Goal: Task Accomplishment & Management: Complete application form

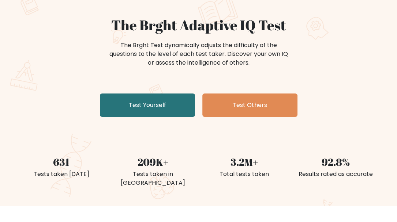
scroll to position [73, 0]
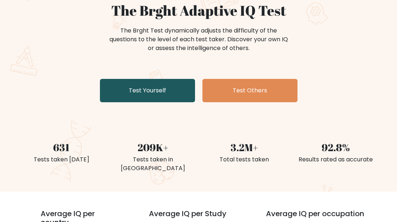
click at [138, 97] on link "Test Yourself" at bounding box center [147, 90] width 95 height 23
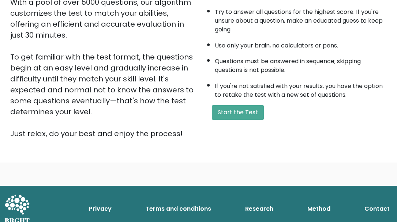
scroll to position [145, 0]
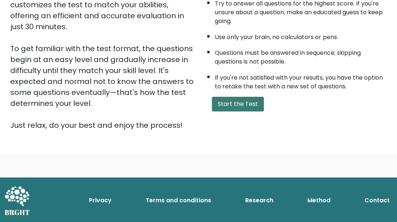
click at [244, 102] on button "Start the Test" at bounding box center [238, 104] width 52 height 15
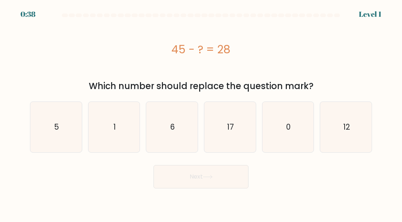
drag, startPoint x: 172, startPoint y: 49, endPoint x: 237, endPoint y: 42, distance: 65.1
click at [233, 47] on div "45 - ? = 28" at bounding box center [201, 49] width 342 height 16
copy div "45 - ? = 28"
drag, startPoint x: 97, startPoint y: 56, endPoint x: 102, endPoint y: 56, distance: 5.9
click at [97, 56] on div "45 - ? = 28" at bounding box center [201, 49] width 342 height 16
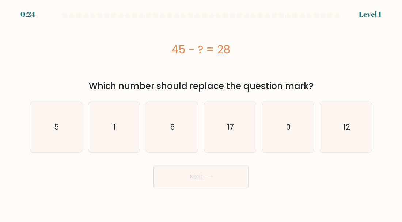
click at [65, 82] on div "Which number should replace the question mark?" at bounding box center [201, 86] width 334 height 13
click at [245, 143] on icon "17" at bounding box center [230, 127] width 50 height 50
click at [202, 113] on input "d. 17" at bounding box center [201, 112] width 0 height 2
radio input "true"
drag, startPoint x: 101, startPoint y: 58, endPoint x: 106, endPoint y: 63, distance: 6.2
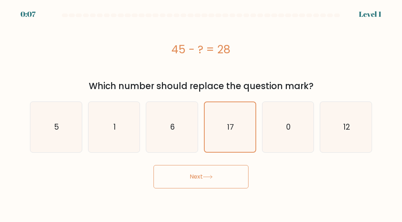
click at [101, 58] on div "45 - ? = 28" at bounding box center [201, 49] width 342 height 59
click at [219, 177] on button "Next" at bounding box center [201, 176] width 95 height 23
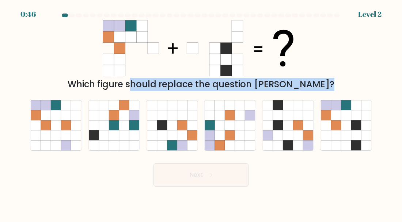
drag, startPoint x: 79, startPoint y: 22, endPoint x: 370, endPoint y: 161, distance: 322.3
click at [370, 161] on form at bounding box center [201, 100] width 402 height 173
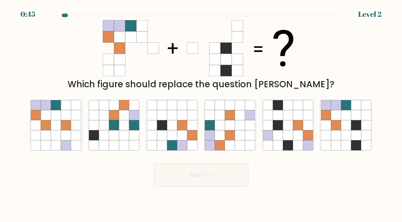
click at [324, 185] on div "Next" at bounding box center [201, 173] width 351 height 27
click at [102, 181] on div "Next" at bounding box center [201, 173] width 351 height 27
drag, startPoint x: 117, startPoint y: 185, endPoint x: 129, endPoint y: 185, distance: 12.1
click at [117, 185] on div "Next" at bounding box center [201, 173] width 351 height 27
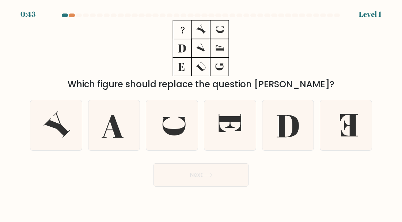
click at [85, 54] on div "Which figure should replace the question [PERSON_NAME]?" at bounding box center [201, 55] width 351 height 71
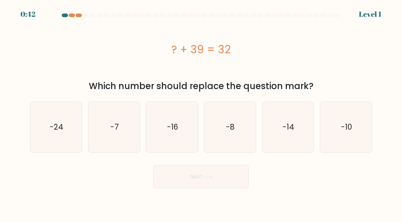
click at [127, 43] on div "? + 39 = 32" at bounding box center [201, 49] width 342 height 16
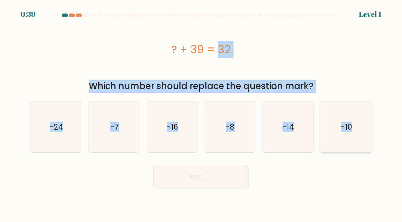
drag, startPoint x: 223, startPoint y: 49, endPoint x: 360, endPoint y: 118, distance: 153.3
click at [360, 118] on form "a." at bounding box center [201, 101] width 402 height 175
click at [324, 54] on div "? + 39 = 32" at bounding box center [201, 49] width 342 height 16
click at [181, 52] on div "? + 39 = 32" at bounding box center [201, 49] width 342 height 16
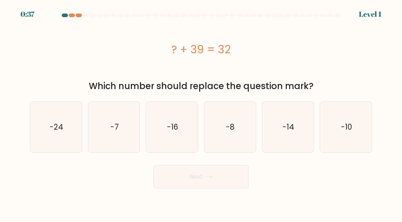
drag, startPoint x: 171, startPoint y: 48, endPoint x: 266, endPoint y: 46, distance: 94.4
click at [257, 42] on div "? + 39 = 32" at bounding box center [201, 49] width 342 height 16
copy div "? + 39 = 32"
click at [132, 52] on div "? + 39 = 32" at bounding box center [201, 49] width 342 height 16
click at [121, 119] on icon "-7" at bounding box center [114, 127] width 50 height 50
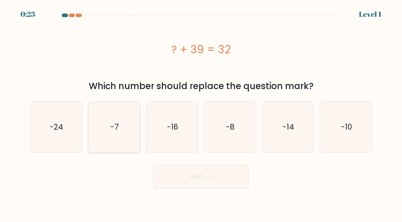
click at [201, 113] on input "b. -7" at bounding box center [201, 112] width 0 height 2
radio input "true"
click at [221, 183] on button "Next" at bounding box center [201, 176] width 95 height 23
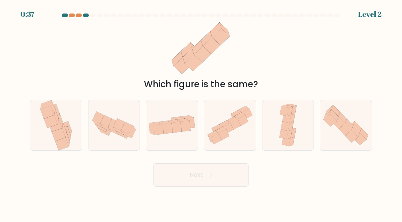
click at [114, 67] on div "Which figure is the same?" at bounding box center [201, 55] width 351 height 71
drag, startPoint x: 108, startPoint y: 58, endPoint x: 144, endPoint y: 63, distance: 37.3
click at [107, 58] on div "Which figure is the same?" at bounding box center [201, 55] width 351 height 71
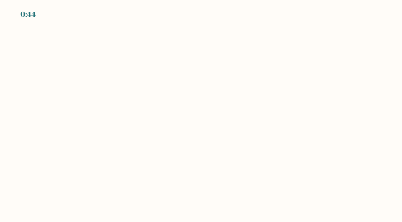
click at [105, 72] on body "0:44" at bounding box center [201, 111] width 402 height 222
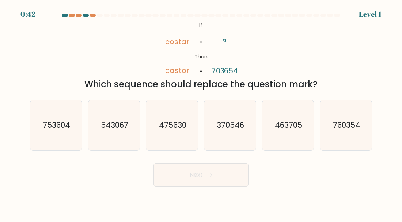
click at [33, 70] on div "@import url('https://fonts.googleapis.com/css?family=Abril+Fatface:400,100,100i…" at bounding box center [201, 55] width 351 height 71
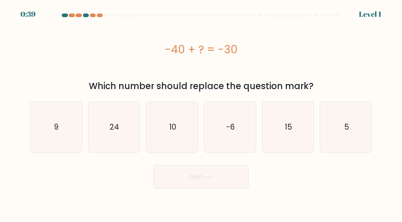
click at [138, 46] on div "-40 + ? = -30" at bounding box center [201, 49] width 342 height 16
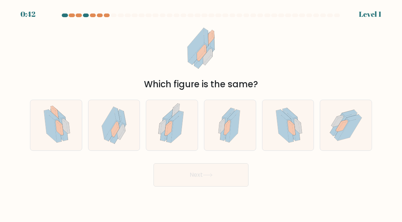
click at [121, 68] on div "Which figure is the same?" at bounding box center [201, 55] width 351 height 71
click at [110, 48] on div "Which figure is the same?" at bounding box center [201, 55] width 351 height 71
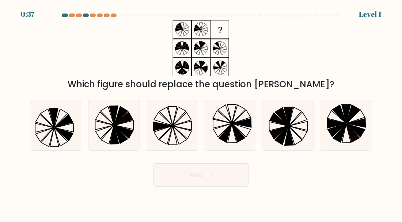
click at [57, 33] on div "Which figure should replace the question [PERSON_NAME]?" at bounding box center [201, 55] width 351 height 71
click at [112, 35] on div "Which figure should replace the question [PERSON_NAME]?" at bounding box center [201, 55] width 351 height 71
click at [144, 57] on div "Which figure should replace the question [PERSON_NAME]?" at bounding box center [201, 55] width 351 height 71
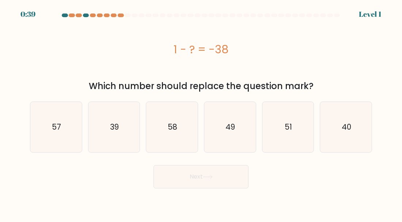
drag, startPoint x: 174, startPoint y: 44, endPoint x: 299, endPoint y: 79, distance: 129.6
click at [244, 48] on div "1 - ? = -38" at bounding box center [201, 49] width 342 height 16
copy div "1 - ? = -38"
click at [126, 57] on div "1 - ? = -38" at bounding box center [201, 49] width 342 height 16
click at [125, 134] on icon "39" at bounding box center [114, 127] width 50 height 50
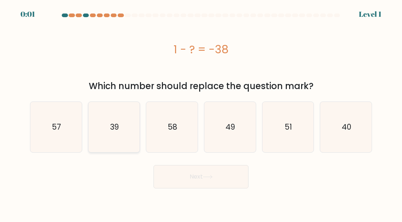
click at [201, 113] on input "b. 39" at bounding box center [201, 112] width 0 height 2
radio input "true"
click at [210, 181] on button "Next" at bounding box center [201, 176] width 95 height 23
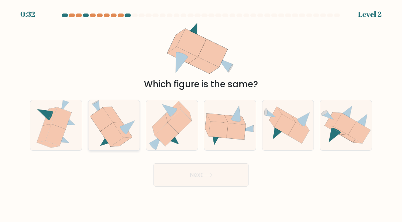
drag, startPoint x: 95, startPoint y: 106, endPoint x: 117, endPoint y: 118, distance: 24.9
click at [95, 106] on icon at bounding box center [96, 107] width 8 height 13
click at [201, 111] on input "b." at bounding box center [201, 112] width 0 height 2
radio input "true"
click at [210, 183] on button "Next" at bounding box center [201, 174] width 95 height 23
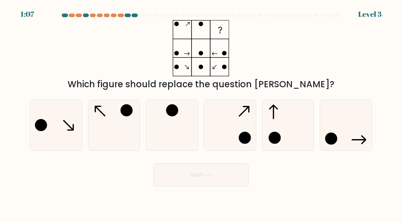
drag, startPoint x: 119, startPoint y: 63, endPoint x: 129, endPoint y: 82, distance: 21.8
click at [119, 63] on div "Which figure should replace the question [PERSON_NAME]?" at bounding box center [201, 55] width 351 height 71
click at [124, 128] on icon at bounding box center [114, 125] width 50 height 50
click at [201, 113] on input "b." at bounding box center [201, 112] width 0 height 2
radio input "true"
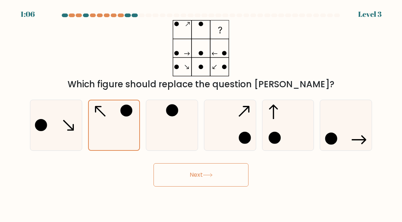
click at [193, 180] on button "Next" at bounding box center [201, 174] width 95 height 23
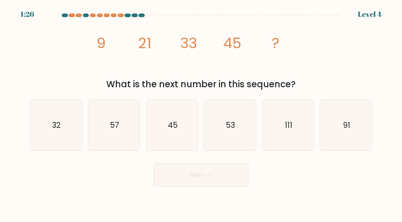
click at [69, 56] on div "image/svg+xml 9 21 33 45 ? What is the next number in this sequence?" at bounding box center [201, 55] width 351 height 71
drag, startPoint x: 120, startPoint y: 119, endPoint x: 128, endPoint y: 123, distance: 9.7
click at [119, 119] on icon "57" at bounding box center [114, 125] width 50 height 50
click at [201, 113] on input "b. 57" at bounding box center [201, 112] width 0 height 2
radio input "true"
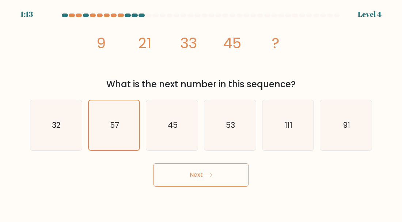
click at [193, 176] on button "Next" at bounding box center [201, 174] width 95 height 23
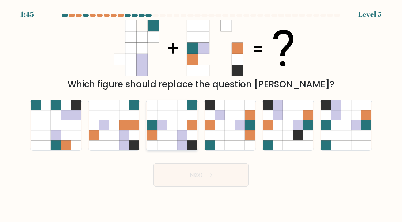
drag, startPoint x: 163, startPoint y: 121, endPoint x: 184, endPoint y: 123, distance: 21.3
click at [163, 121] on icon at bounding box center [162, 125] width 10 height 10
click at [201, 113] on input "c." at bounding box center [201, 112] width 0 height 2
radio input "true"
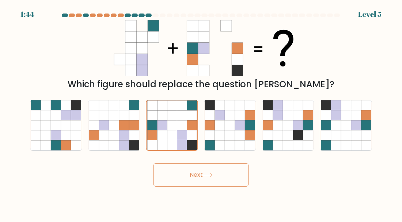
click at [183, 174] on button "Next" at bounding box center [201, 174] width 95 height 23
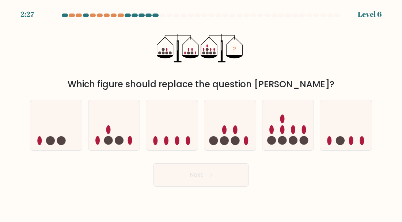
click at [57, 60] on div "? Which figure should replace the question mark?" at bounding box center [201, 55] width 351 height 71
click at [94, 53] on div "? Which figure should replace the question mark?" at bounding box center [201, 55] width 351 height 71
click at [171, 136] on icon at bounding box center [172, 125] width 52 height 43
click at [201, 113] on input "c." at bounding box center [201, 112] width 0 height 2
radio input "true"
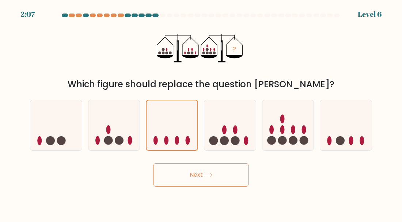
click at [207, 188] on body "2:07 Level 6" at bounding box center [201, 111] width 402 height 222
click at [204, 185] on button "Next" at bounding box center [201, 174] width 95 height 23
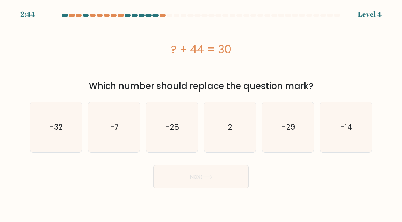
drag, startPoint x: 120, startPoint y: 58, endPoint x: 132, endPoint y: 60, distance: 12.2
click at [120, 58] on div "? + 44 = 30" at bounding box center [201, 49] width 342 height 59
drag, startPoint x: 176, startPoint y: 44, endPoint x: 311, endPoint y: 80, distance: 139.5
click at [247, 45] on div "? + 44 = 30" at bounding box center [201, 49] width 342 height 16
copy div "? + 44 = 30"
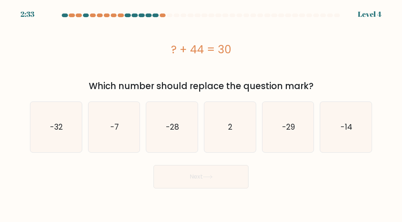
click at [63, 54] on div "? + 44 = 30" at bounding box center [201, 49] width 342 height 16
click at [337, 131] on icon "-14" at bounding box center [346, 127] width 50 height 50
click at [202, 113] on input "f. -14" at bounding box center [201, 112] width 0 height 2
radio input "true"
click at [199, 180] on button "Next" at bounding box center [201, 176] width 95 height 23
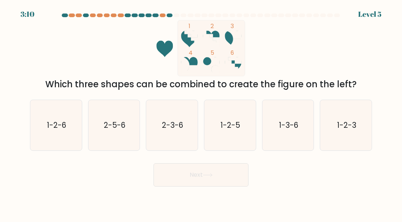
click at [117, 48] on icon "1 2 3 4 5 6" at bounding box center [201, 48] width 197 height 56
drag, startPoint x: 68, startPoint y: 123, endPoint x: 138, endPoint y: 135, distance: 71.1
click at [68, 123] on icon "1-2-6" at bounding box center [56, 125] width 50 height 50
click at [201, 113] on input "a. 1-2-6" at bounding box center [201, 112] width 0 height 2
radio input "true"
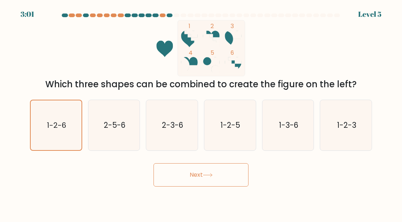
drag, startPoint x: 200, startPoint y: 176, endPoint x: 195, endPoint y: 169, distance: 8.1
click at [200, 176] on button "Next" at bounding box center [201, 174] width 95 height 23
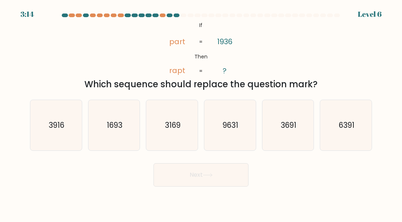
click at [83, 58] on div "@import url('https://fonts.googleapis.com/css?family=Abril+Fatface:400,100,100i…" at bounding box center [201, 55] width 351 height 71
click at [111, 122] on text "1693" at bounding box center [115, 125] width 16 height 11
click at [201, 113] on input "b. 1693" at bounding box center [201, 112] width 0 height 2
radio input "true"
click at [206, 176] on icon at bounding box center [208, 175] width 10 height 4
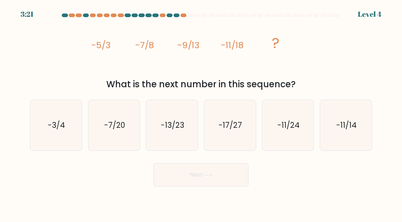
drag, startPoint x: 123, startPoint y: 118, endPoint x: 141, endPoint y: 126, distance: 19.8
click at [123, 118] on icon "-7/20" at bounding box center [114, 125] width 50 height 50
click at [201, 113] on input "b. -7/20" at bounding box center [201, 112] width 0 height 2
radio input "true"
click at [214, 182] on button "Next" at bounding box center [201, 174] width 95 height 23
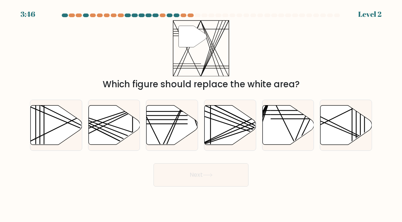
click at [109, 58] on div "" Which figure should replace the white area?" at bounding box center [201, 55] width 351 height 71
click at [179, 136] on icon at bounding box center [173, 125] width 52 height 40
click at [201, 113] on input "c." at bounding box center [201, 112] width 0 height 2
radio input "true"
click at [221, 177] on button "Next" at bounding box center [201, 174] width 95 height 23
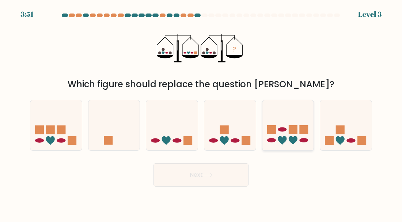
click at [301, 124] on icon at bounding box center [289, 125] width 52 height 43
click at [202, 113] on input "e." at bounding box center [201, 112] width 0 height 2
radio input "true"
click at [218, 171] on button "Next" at bounding box center [201, 174] width 95 height 23
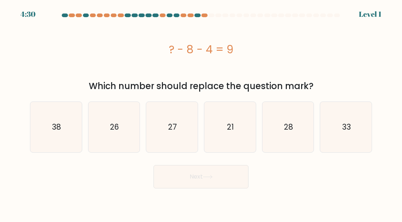
click at [67, 60] on div "? - 8 - 4 = 9" at bounding box center [201, 49] width 342 height 59
click at [143, 47] on div "? - 8 - 4 = 9" at bounding box center [201, 49] width 342 height 16
drag, startPoint x: 169, startPoint y: 48, endPoint x: 334, endPoint y: 85, distance: 168.6
click at [266, 48] on div "? - 8 - 4 = 9" at bounding box center [201, 49] width 342 height 16
copy div "? - 8 - 4 = 9"
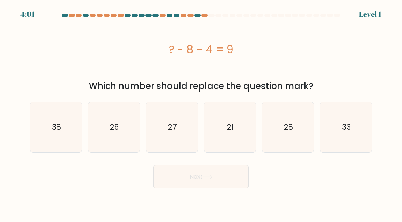
click at [127, 60] on div "? - 8 - 4 = 9" at bounding box center [201, 49] width 342 height 59
click at [109, 137] on icon "26" at bounding box center [114, 127] width 50 height 50
click at [201, 113] on input "b. 26" at bounding box center [201, 112] width 0 height 2
radio input "true"
click at [225, 174] on button "Next" at bounding box center [201, 176] width 95 height 23
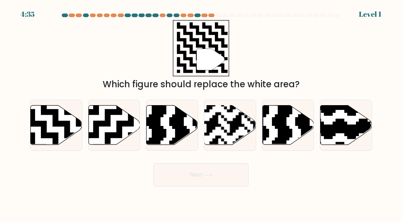
drag, startPoint x: 149, startPoint y: 135, endPoint x: 217, endPoint y: 162, distance: 73.2
click at [149, 134] on icon at bounding box center [173, 125] width 52 height 40
click at [201, 113] on input "c." at bounding box center [201, 112] width 0 height 2
radio input "true"
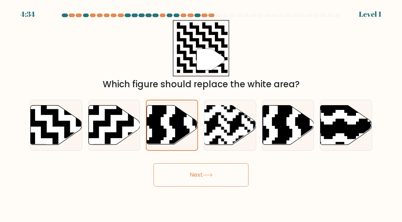
click at [205, 187] on body "4:34 Level 1" at bounding box center [201, 111] width 402 height 222
click at [175, 174] on button "Next" at bounding box center [201, 174] width 95 height 23
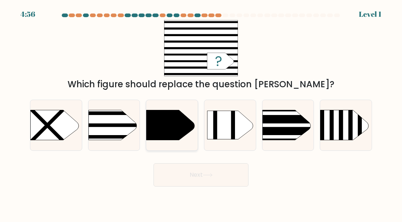
drag, startPoint x: 110, startPoint y: 124, endPoint x: 154, endPoint y: 142, distance: 47.7
click at [110, 124] on rect at bounding box center [77, 125] width 134 height 3
click at [201, 113] on input "b." at bounding box center [201, 112] width 0 height 2
radio input "true"
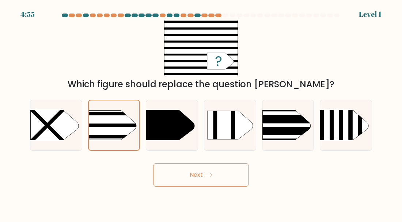
click at [205, 177] on icon at bounding box center [208, 175] width 10 height 4
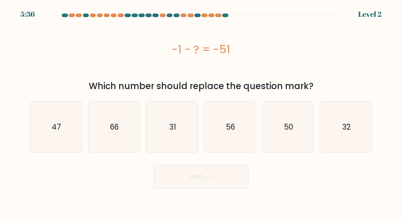
drag, startPoint x: 86, startPoint y: 69, endPoint x: 92, endPoint y: 66, distance: 6.7
click at [86, 69] on div "-1 - ? = -51" at bounding box center [201, 49] width 342 height 59
drag, startPoint x: 185, startPoint y: 46, endPoint x: 271, endPoint y: 52, distance: 86.9
click at [266, 48] on div "-1 - ? = -51" at bounding box center [201, 49] width 342 height 16
copy div "-1 - ? = -51"
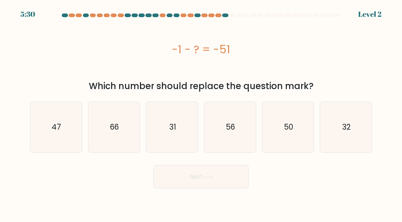
click at [119, 68] on div "-1 - ? = -51" at bounding box center [201, 49] width 342 height 59
drag, startPoint x: 115, startPoint y: 122, endPoint x: 160, endPoint y: 149, distance: 52.6
click at [115, 122] on text "66" at bounding box center [114, 127] width 9 height 11
click at [201, 113] on input "b. 66" at bounding box center [201, 112] width 0 height 2
radio input "true"
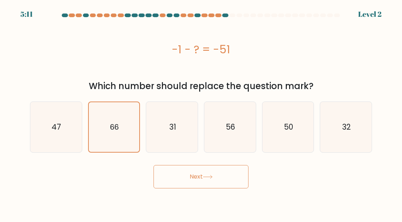
drag, startPoint x: 174, startPoint y: 155, endPoint x: 183, endPoint y: 171, distance: 18.2
click at [177, 157] on form "a." at bounding box center [201, 101] width 402 height 175
click at [183, 172] on button "Next" at bounding box center [201, 176] width 95 height 23
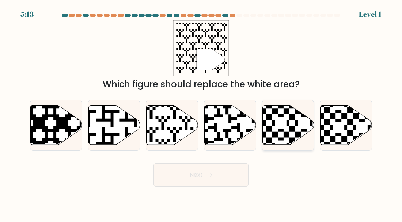
click at [284, 128] on icon at bounding box center [289, 125] width 52 height 40
click at [202, 113] on input "e." at bounding box center [201, 112] width 0 height 2
radio input "true"
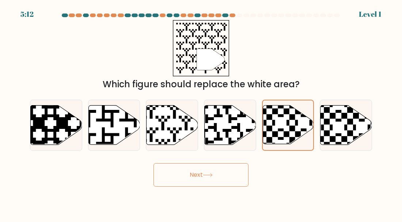
click at [216, 170] on button "Next" at bounding box center [201, 174] width 95 height 23
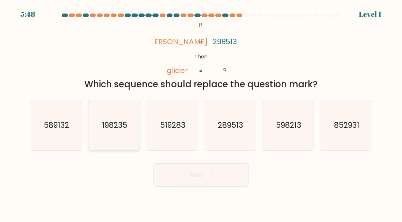
drag, startPoint x: 105, startPoint y: 124, endPoint x: 118, endPoint y: 135, distance: 16.7
click at [105, 124] on text "198235" at bounding box center [114, 125] width 25 height 11
click at [201, 113] on input "b. 198235" at bounding box center [201, 112] width 0 height 2
radio input "true"
click at [167, 180] on button "Next" at bounding box center [201, 174] width 95 height 23
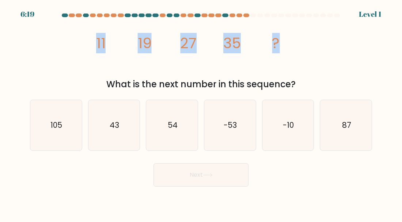
drag, startPoint x: 87, startPoint y: 46, endPoint x: 368, endPoint y: 78, distance: 282.7
click at [338, 31] on div "image/svg+xml 11 19 27 35 ? What is the next number in this sequence?" at bounding box center [201, 55] width 351 height 71
copy g "11 19 27 35 ?"
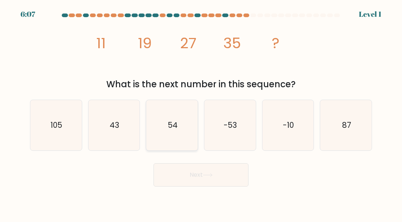
drag, startPoint x: 174, startPoint y: 144, endPoint x: 177, endPoint y: 142, distance: 3.9
click at [174, 144] on icon "54" at bounding box center [172, 125] width 50 height 50
click at [201, 113] on input "c. 54" at bounding box center [201, 112] width 0 height 2
radio input "true"
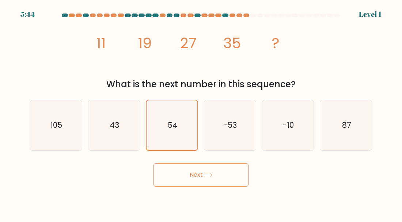
click at [170, 178] on button "Next" at bounding box center [201, 174] width 95 height 23
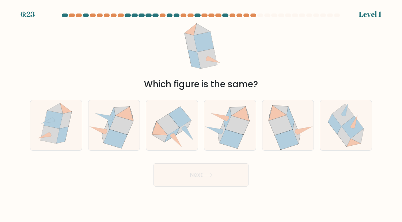
click at [104, 55] on div "Which figure is the same?" at bounding box center [201, 55] width 351 height 71
click at [119, 125] on icon at bounding box center [122, 125] width 24 height 19
click at [201, 113] on input "b." at bounding box center [201, 112] width 0 height 2
radio input "true"
click at [182, 178] on button "Next" at bounding box center [201, 174] width 95 height 23
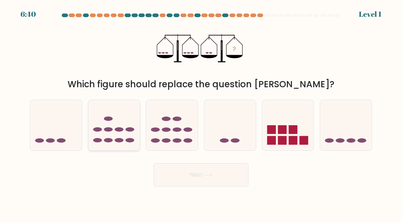
click at [109, 125] on icon at bounding box center [115, 125] width 52 height 43
click at [201, 113] on input "b." at bounding box center [201, 112] width 0 height 2
radio input "true"
click at [172, 166] on button "Next" at bounding box center [201, 174] width 95 height 23
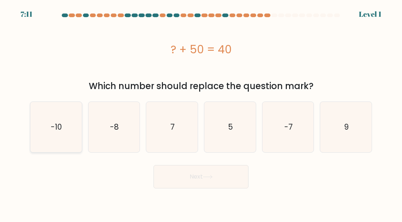
click at [49, 120] on icon "-10" at bounding box center [56, 127] width 50 height 50
click at [201, 113] on input "a. -10" at bounding box center [201, 112] width 0 height 2
radio input "true"
click at [200, 169] on button "Next" at bounding box center [201, 176] width 95 height 23
click at [202, 177] on button "Next" at bounding box center [201, 176] width 95 height 23
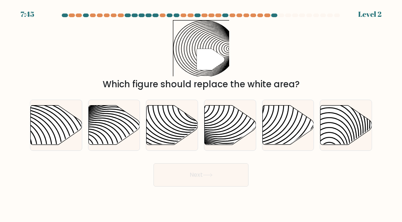
drag, startPoint x: 75, startPoint y: 78, endPoint x: 164, endPoint y: 53, distance: 92.5
click at [75, 78] on div "Which figure should replace the white area?" at bounding box center [201, 84] width 334 height 13
click at [235, 126] on icon at bounding box center [231, 125] width 52 height 40
click at [202, 113] on input "d." at bounding box center [201, 112] width 0 height 2
radio input "true"
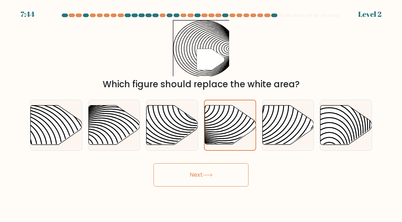
click at [220, 183] on button "Next" at bounding box center [201, 174] width 95 height 23
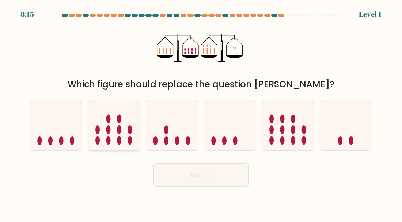
click at [106, 135] on icon at bounding box center [115, 125] width 52 height 43
click at [201, 113] on input "b." at bounding box center [201, 112] width 0 height 2
radio input "true"
click at [193, 171] on button "Next" at bounding box center [201, 174] width 95 height 23
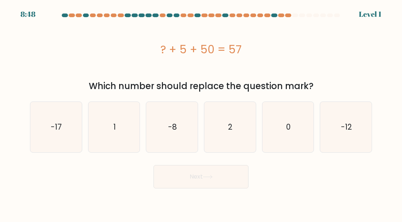
click at [101, 57] on div "? + 5 + 50 = 57" at bounding box center [201, 49] width 342 height 16
drag, startPoint x: 222, startPoint y: 118, endPoint x: 216, endPoint y: 174, distance: 56.3
click at [223, 121] on icon "2" at bounding box center [230, 127] width 50 height 50
click at [202, 113] on input "d. 2" at bounding box center [201, 112] width 0 height 2
radio input "true"
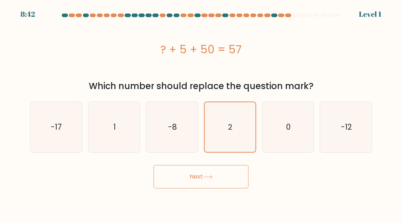
drag, startPoint x: 210, startPoint y: 180, endPoint x: 281, endPoint y: 168, distance: 72.3
click at [210, 180] on button "Next" at bounding box center [201, 176] width 95 height 23
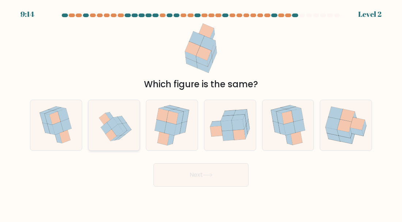
click at [100, 122] on icon at bounding box center [114, 125] width 49 height 50
click at [201, 113] on input "b." at bounding box center [201, 112] width 0 height 2
radio input "true"
click at [200, 173] on button "Next" at bounding box center [201, 174] width 95 height 23
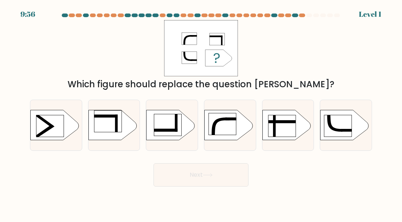
click at [131, 190] on body "9:56 Level 1 a." at bounding box center [201, 111] width 402 height 222
click at [109, 142] on div at bounding box center [114, 125] width 52 height 51
click at [201, 113] on input "b." at bounding box center [201, 112] width 0 height 2
radio input "true"
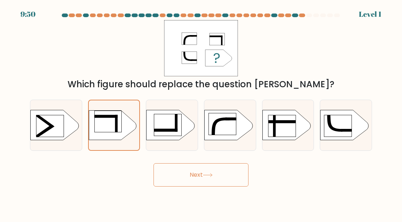
click at [196, 172] on button "Next" at bounding box center [201, 174] width 95 height 23
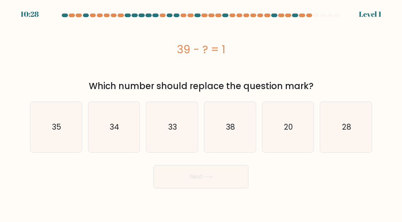
click at [53, 21] on div "39 - ? = 1" at bounding box center [201, 49] width 342 height 59
click at [232, 121] on icon "38" at bounding box center [230, 127] width 50 height 50
click at [202, 113] on input "d. 38" at bounding box center [201, 112] width 0 height 2
radio input "true"
click at [211, 183] on button "Next" at bounding box center [201, 176] width 95 height 23
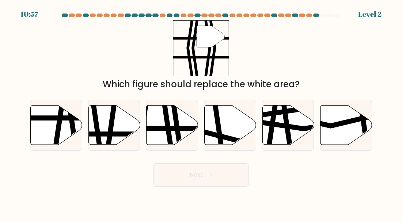
drag, startPoint x: 178, startPoint y: 121, endPoint x: 179, endPoint y: 152, distance: 30.7
click at [178, 121] on icon at bounding box center [176, 147] width 7 height 104
click at [201, 113] on input "c." at bounding box center [201, 112] width 0 height 2
radio input "true"
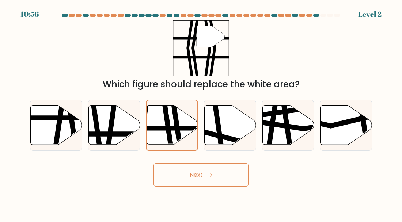
click at [196, 175] on button "Next" at bounding box center [201, 174] width 95 height 23
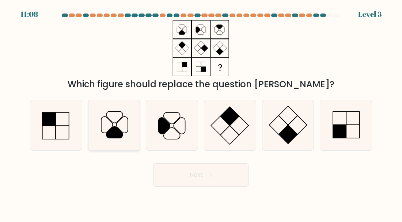
click at [124, 124] on icon at bounding box center [114, 125] width 50 height 50
click at [201, 113] on input "b." at bounding box center [201, 112] width 0 height 2
radio input "true"
drag, startPoint x: 175, startPoint y: 178, endPoint x: 184, endPoint y: 175, distance: 9.6
click at [175, 178] on button "Next" at bounding box center [201, 174] width 95 height 23
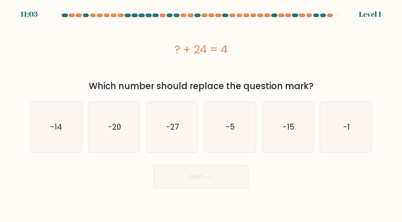
click at [94, 50] on div "? + 24 = 4" at bounding box center [201, 49] width 342 height 16
drag, startPoint x: 176, startPoint y: 51, endPoint x: 243, endPoint y: 48, distance: 67.4
click at [243, 47] on div "? + 24 = 4" at bounding box center [201, 49] width 342 height 16
copy div "? + 24 = 4"
click at [120, 150] on icon "-20" at bounding box center [114, 127] width 50 height 50
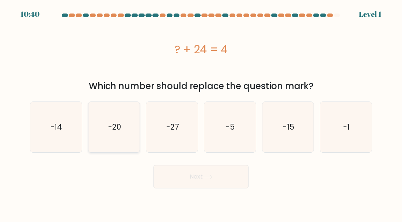
click at [201, 113] on input "b. -20" at bounding box center [201, 112] width 0 height 2
radio input "true"
click at [179, 174] on button "Next" at bounding box center [201, 176] width 95 height 23
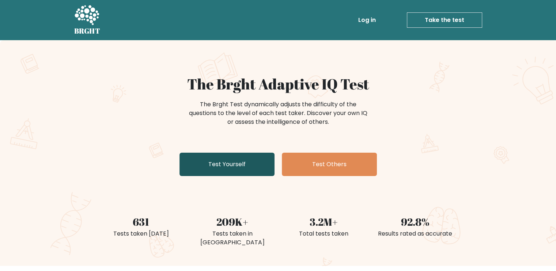
click at [224, 163] on link "Test Yourself" at bounding box center [227, 164] width 95 height 23
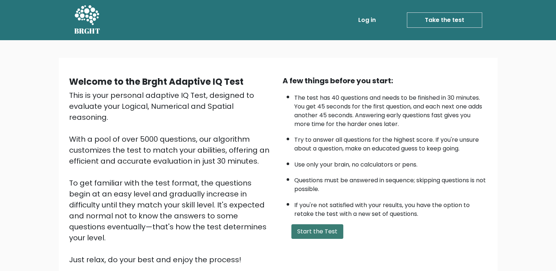
click at [319, 230] on button "Start the Test" at bounding box center [318, 232] width 52 height 15
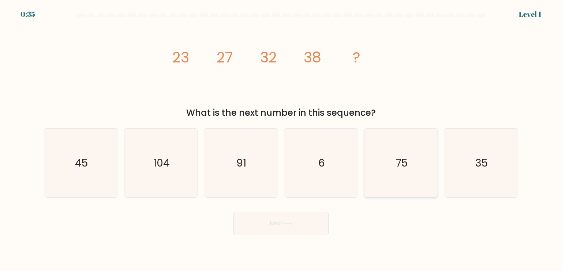
click at [399, 180] on icon "75" at bounding box center [400, 163] width 69 height 69
click at [281, 139] on input "e. 75" at bounding box center [281, 138] width 0 height 4
radio input "true"
click at [291, 223] on icon at bounding box center [288, 224] width 10 height 4
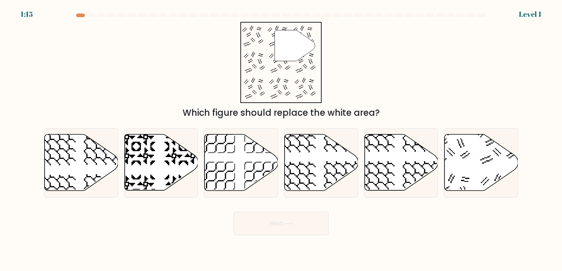
drag, startPoint x: 238, startPoint y: 121, endPoint x: 357, endPoint y: 113, distance: 119.2
click at [357, 113] on form at bounding box center [281, 125] width 562 height 222
click at [375, 83] on div "" Which figure should replace the white area?" at bounding box center [281, 71] width 483 height 98
click at [475, 174] on icon at bounding box center [481, 163] width 74 height 56
click at [281, 139] on input "f." at bounding box center [281, 138] width 0 height 4
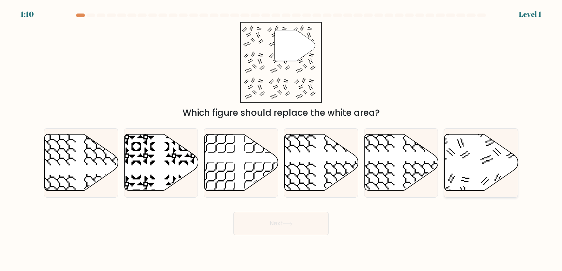
radio input "true"
click at [280, 228] on button "Next" at bounding box center [280, 223] width 95 height 23
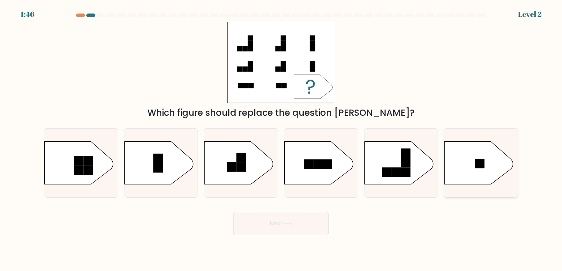
click at [493, 163] on icon at bounding box center [478, 163] width 69 height 43
click at [281, 139] on input "f." at bounding box center [281, 138] width 0 height 4
radio input "true"
click at [269, 223] on button "Next" at bounding box center [280, 223] width 95 height 23
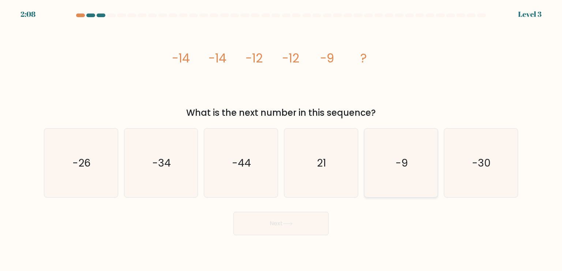
click at [411, 176] on icon "-9" at bounding box center [400, 163] width 69 height 69
click at [281, 139] on input "e. -9" at bounding box center [281, 138] width 0 height 4
radio input "true"
click at [260, 218] on button "Next" at bounding box center [280, 223] width 95 height 23
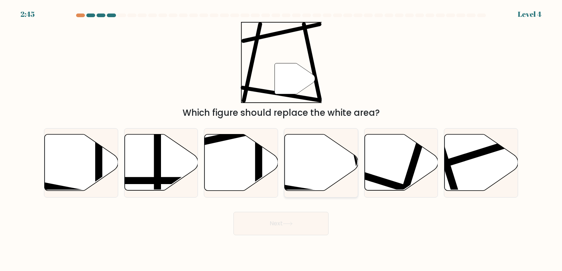
click at [299, 177] on icon at bounding box center [322, 163] width 74 height 56
click at [281, 139] on input "d." at bounding box center [281, 138] width 0 height 4
radio input "true"
click at [278, 226] on button "Next" at bounding box center [280, 223] width 95 height 23
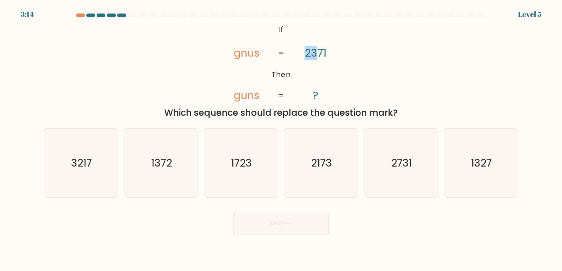
drag, startPoint x: 306, startPoint y: 55, endPoint x: 314, endPoint y: 54, distance: 8.1
click at [314, 54] on tspan "2371" at bounding box center [315, 53] width 22 height 15
click at [236, 95] on tspan "guns" at bounding box center [247, 95] width 26 height 15
drag, startPoint x: 235, startPoint y: 52, endPoint x: 240, endPoint y: 52, distance: 5.1
click at [240, 52] on tspan "gnus" at bounding box center [247, 53] width 26 height 15
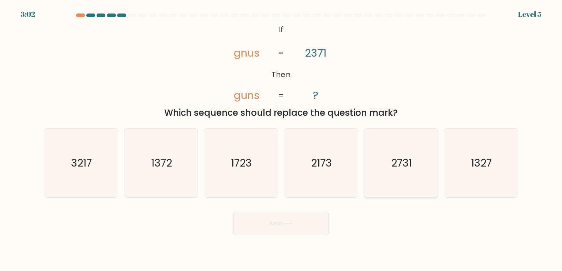
click at [406, 183] on icon "2731" at bounding box center [400, 163] width 69 height 69
click at [281, 139] on input "e. 2731" at bounding box center [281, 138] width 0 height 4
radio input "true"
click at [276, 223] on button "Next" at bounding box center [280, 223] width 95 height 23
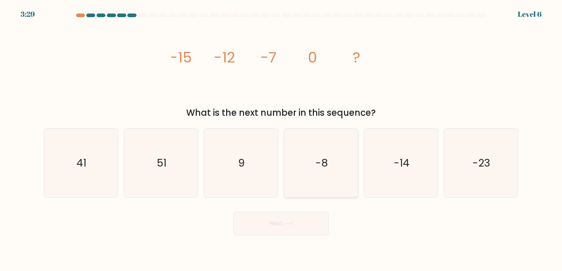
click at [328, 165] on icon "-8" at bounding box center [320, 163] width 69 height 69
click at [281, 139] on input "d. -8" at bounding box center [281, 138] width 0 height 4
radio input "true"
click at [281, 226] on button "Next" at bounding box center [280, 223] width 95 height 23
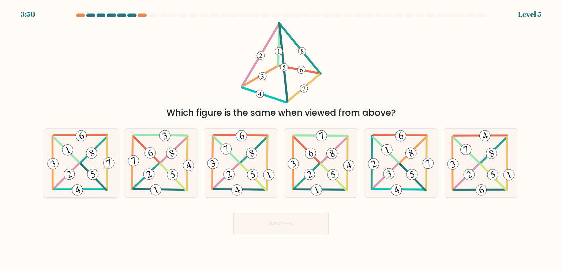
click at [56, 178] on icon at bounding box center [81, 163] width 71 height 69
click at [281, 139] on input "a." at bounding box center [281, 138] width 0 height 4
radio input "true"
click at [261, 218] on button "Next" at bounding box center [280, 223] width 95 height 23
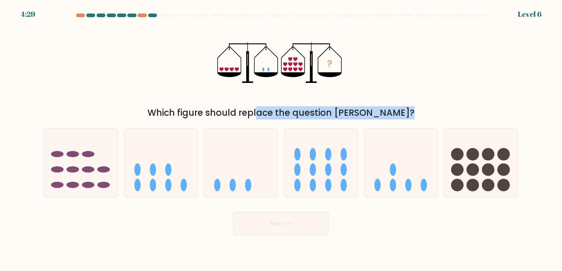
drag, startPoint x: 219, startPoint y: 108, endPoint x: 369, endPoint y: 92, distance: 150.5
click at [363, 114] on div "Which figure should replace the question mark?" at bounding box center [280, 112] width 465 height 13
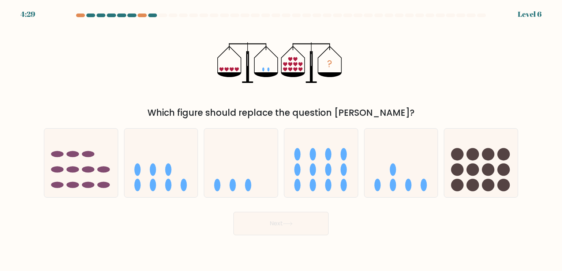
click at [370, 87] on div "? Which figure should replace the question mark?" at bounding box center [281, 71] width 483 height 98
click at [414, 175] on icon at bounding box center [401, 163] width 74 height 61
click at [281, 139] on input "e." at bounding box center [281, 138] width 0 height 4
radio input "true"
click at [269, 228] on button "Next" at bounding box center [280, 223] width 95 height 23
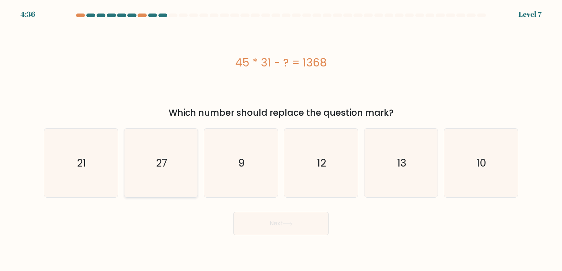
click at [146, 173] on icon "27" at bounding box center [161, 163] width 69 height 69
click at [281, 139] on input "b. 27" at bounding box center [281, 138] width 0 height 4
radio input "true"
click at [283, 227] on button "Next" at bounding box center [280, 223] width 95 height 23
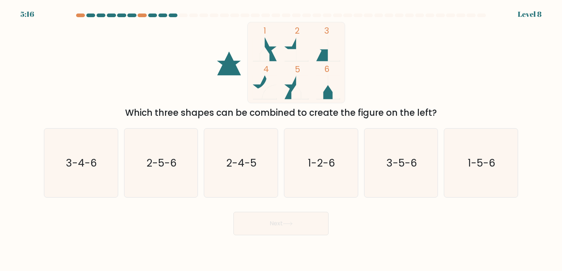
drag, startPoint x: 154, startPoint y: 116, endPoint x: 417, endPoint y: 104, distance: 263.6
click at [422, 110] on div "Which three shapes can be combined to create the figure on the left?" at bounding box center [280, 112] width 465 height 13
click at [410, 77] on div "1 2 3 4 5 6 Which three shapes can be combined to create the figure on the left?" at bounding box center [281, 71] width 483 height 98
drag, startPoint x: 158, startPoint y: 110, endPoint x: 236, endPoint y: 114, distance: 77.3
click at [236, 114] on div "Which three shapes can be combined to create the figure on the left?" at bounding box center [280, 112] width 465 height 13
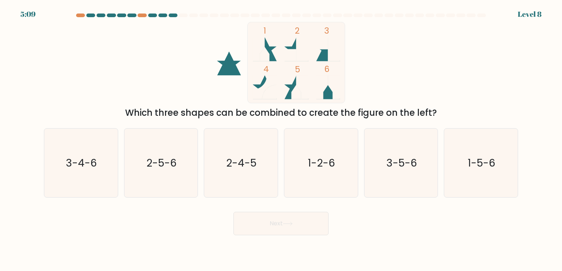
click at [267, 115] on div "Which three shapes can be combined to create the figure on the left?" at bounding box center [280, 112] width 465 height 13
click at [331, 89] on icon at bounding box center [334, 87] width 12 height 24
click at [328, 91] on icon at bounding box center [328, 87] width 24 height 24
click at [332, 157] on text "1-2-6" at bounding box center [321, 162] width 27 height 15
click at [281, 139] on input "d. 1-2-6" at bounding box center [281, 138] width 0 height 4
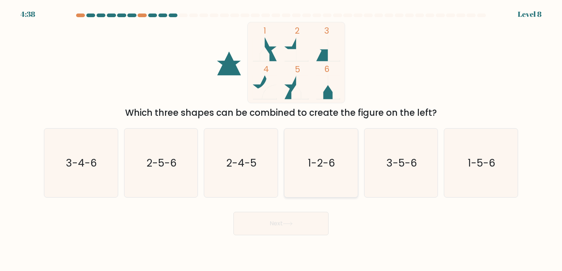
radio input "true"
click at [285, 231] on button "Next" at bounding box center [280, 223] width 95 height 23
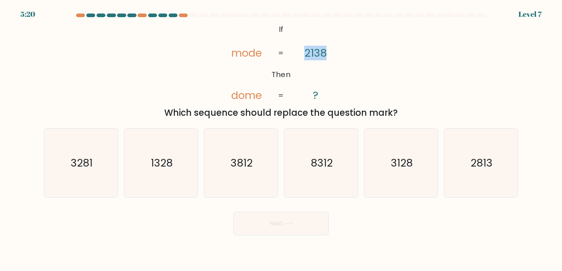
drag, startPoint x: 306, startPoint y: 55, endPoint x: 330, endPoint y: 55, distance: 24.1
click at [329, 55] on icon "@import url('https://fonts.googleapis.com/css?family=Abril+Fatface:400,100,100i…" at bounding box center [281, 63] width 132 height 82
click at [339, 55] on icon "@import url('https://fonts.googleapis.com/css?family=Abril+Fatface:400,100,100i…" at bounding box center [281, 63] width 132 height 82
click at [285, 67] on icon "@import url('https://fonts.googleapis.com/css?family=Abril+Fatface:400,100,100i…" at bounding box center [281, 63] width 132 height 82
drag, startPoint x: 235, startPoint y: 54, endPoint x: 240, endPoint y: 54, distance: 4.8
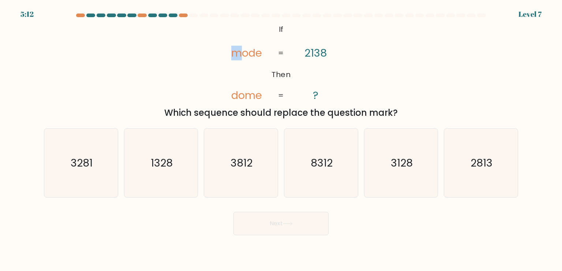
click at [240, 54] on tspan "mode" at bounding box center [246, 53] width 31 height 15
drag, startPoint x: 233, startPoint y: 97, endPoint x: 260, endPoint y: 96, distance: 27.5
click at [260, 96] on tspan "dome" at bounding box center [246, 95] width 31 height 15
click at [441, 166] on div "f. 2813" at bounding box center [481, 162] width 80 height 69
click at [387, 172] on icon "3128" at bounding box center [400, 163] width 69 height 69
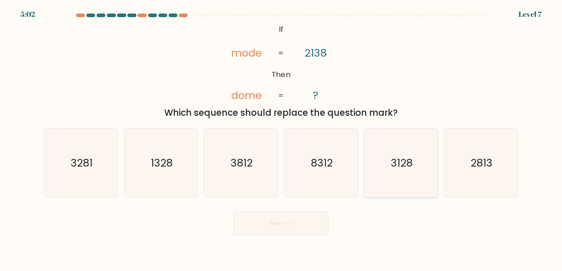
click at [281, 139] on input "e. 3128" at bounding box center [281, 138] width 0 height 4
radio input "true"
click at [289, 226] on icon at bounding box center [288, 224] width 10 height 4
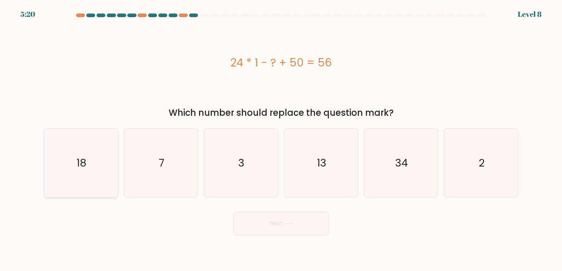
click at [95, 172] on icon "18" at bounding box center [80, 163] width 69 height 69
click at [281, 139] on input "a. 18" at bounding box center [281, 138] width 0 height 4
radio input "true"
click at [276, 222] on button "Next" at bounding box center [280, 223] width 95 height 23
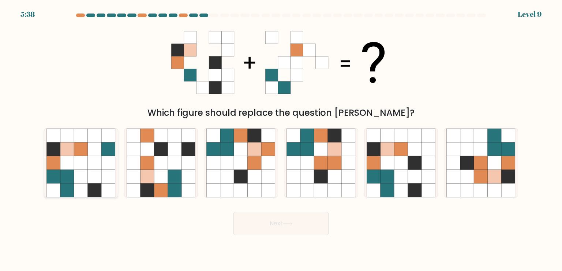
click at [98, 188] on icon at bounding box center [95, 191] width 14 height 14
click at [281, 139] on input "a." at bounding box center [281, 138] width 0 height 4
radio input "true"
click at [277, 225] on button "Next" at bounding box center [280, 223] width 95 height 23
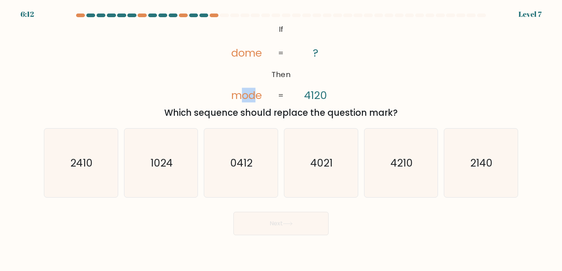
drag, startPoint x: 254, startPoint y: 97, endPoint x: 243, endPoint y: 98, distance: 11.0
click at [243, 98] on tspan "mode" at bounding box center [246, 95] width 31 height 15
click at [458, 171] on icon "2140" at bounding box center [480, 163] width 69 height 69
click at [281, 139] on input "f. 2140" at bounding box center [281, 138] width 0 height 4
radio input "true"
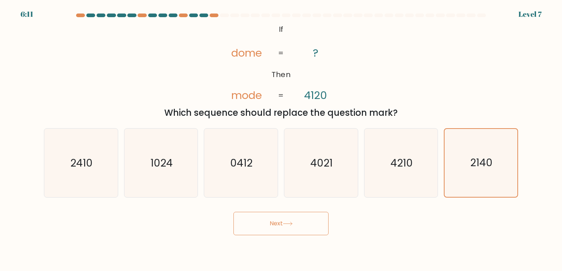
click at [283, 223] on button "Next" at bounding box center [280, 223] width 95 height 23
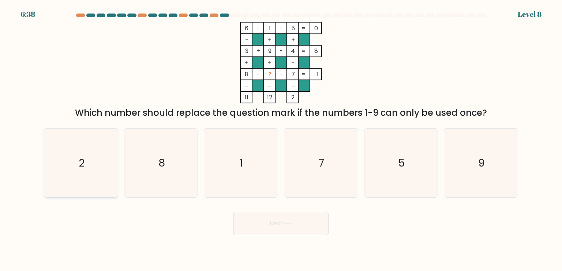
click at [94, 185] on icon "2" at bounding box center [80, 163] width 69 height 69
click at [281, 139] on input "a. 2" at bounding box center [281, 138] width 0 height 4
radio input "true"
click at [291, 213] on button "Next" at bounding box center [280, 223] width 95 height 23
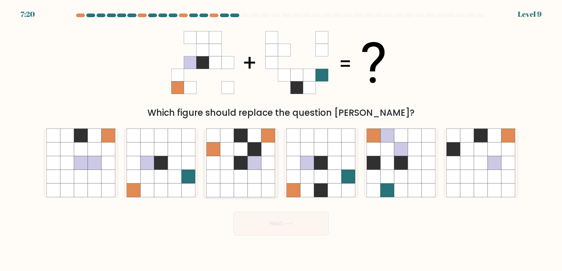
click at [217, 162] on icon at bounding box center [214, 163] width 14 height 14
click at [281, 139] on input "c." at bounding box center [281, 138] width 0 height 4
radio input "true"
click at [285, 229] on button "Next" at bounding box center [280, 223] width 95 height 23
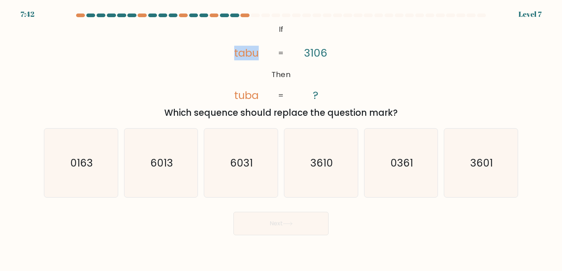
drag, startPoint x: 234, startPoint y: 51, endPoint x: 256, endPoint y: 49, distance: 22.4
click at [256, 49] on tspan "tabu" at bounding box center [246, 53] width 25 height 15
click at [497, 184] on icon "3601" at bounding box center [480, 163] width 69 height 69
click at [281, 139] on input "f. 3601" at bounding box center [281, 138] width 0 height 4
radio input "true"
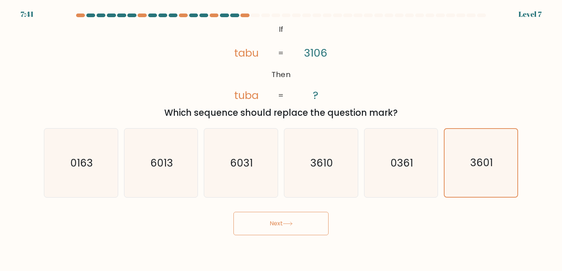
click at [297, 233] on button "Next" at bounding box center [280, 223] width 95 height 23
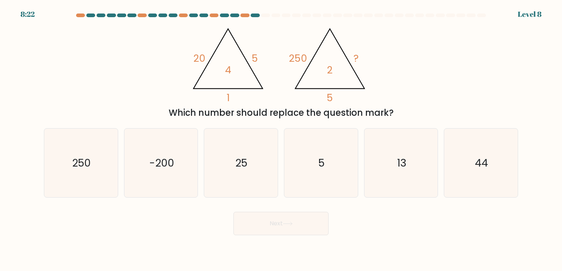
drag, startPoint x: 251, startPoint y: 102, endPoint x: 395, endPoint y: 108, distance: 144.6
click at [395, 108] on div "Which number should replace the question mark?" at bounding box center [280, 112] width 465 height 13
click at [423, 76] on div "@import url('https://fonts.googleapis.com/css?family=Abril+Fatface:400,100,100i…" at bounding box center [281, 71] width 483 height 98
click at [258, 169] on icon "25" at bounding box center [240, 163] width 69 height 69
click at [281, 139] on input "c. 25" at bounding box center [281, 138] width 0 height 4
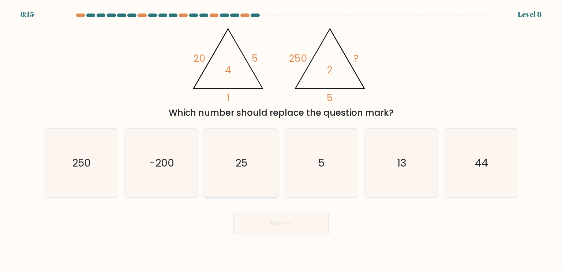
radio input "true"
click at [283, 219] on button "Next" at bounding box center [280, 223] width 95 height 23
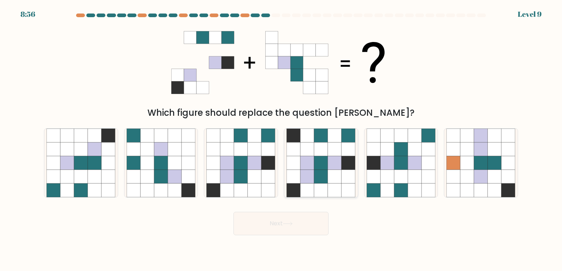
click at [342, 158] on icon at bounding box center [349, 163] width 14 height 14
click at [281, 139] on input "d." at bounding box center [281, 138] width 0 height 4
radio input "true"
click at [285, 230] on button "Next" at bounding box center [280, 223] width 95 height 23
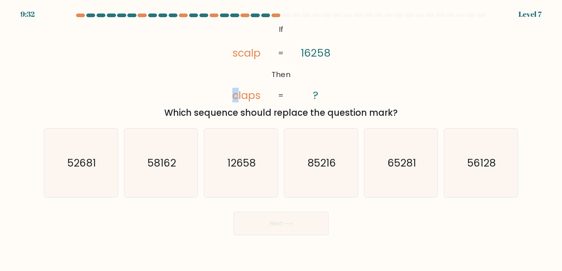
drag, startPoint x: 232, startPoint y: 95, endPoint x: 238, endPoint y: 95, distance: 5.5
click at [238, 95] on tspan "claps" at bounding box center [247, 95] width 28 height 15
click at [420, 169] on icon "65281" at bounding box center [400, 163] width 69 height 69
click at [281, 139] on input "e. 65281" at bounding box center [281, 138] width 0 height 4
radio input "true"
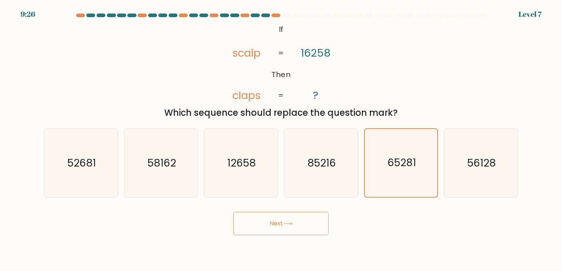
click at [309, 226] on button "Next" at bounding box center [280, 223] width 95 height 23
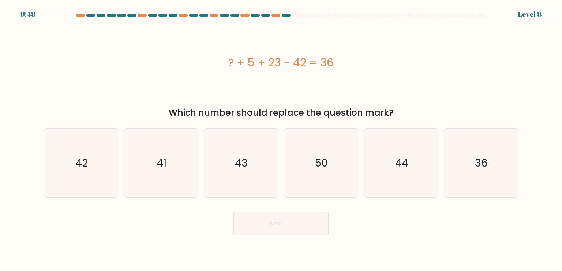
drag, startPoint x: 419, startPoint y: 163, endPoint x: 313, endPoint y: 218, distance: 119.1
click at [418, 163] on icon "44" at bounding box center [400, 163] width 69 height 69
click at [281, 139] on input "e. 44" at bounding box center [281, 138] width 0 height 4
radio input "true"
click at [292, 225] on icon at bounding box center [288, 224] width 10 height 4
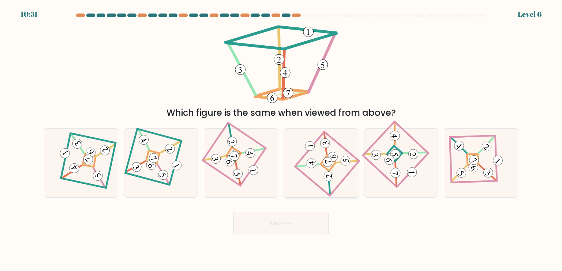
click at [307, 187] on icon at bounding box center [320, 162] width 47 height 55
click at [281, 139] on input "d." at bounding box center [281, 138] width 0 height 4
radio input "true"
click at [293, 223] on icon at bounding box center [288, 224] width 10 height 4
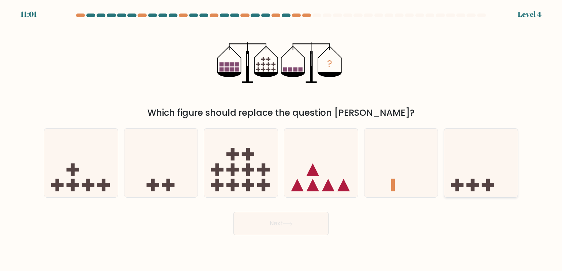
click at [500, 184] on icon at bounding box center [481, 163] width 74 height 61
click at [281, 139] on input "f." at bounding box center [281, 138] width 0 height 4
radio input "true"
click at [286, 225] on icon at bounding box center [288, 224] width 10 height 4
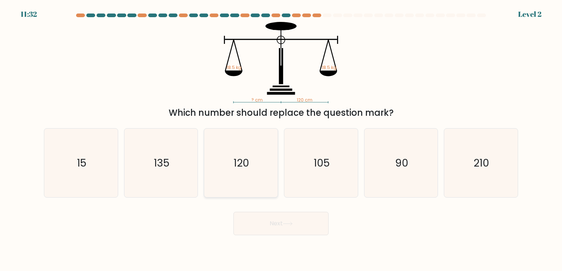
click at [259, 165] on icon "120" at bounding box center [240, 163] width 69 height 69
click at [281, 139] on input "c. 120" at bounding box center [281, 138] width 0 height 4
radio input "true"
click at [300, 228] on button "Next" at bounding box center [280, 223] width 95 height 23
click at [297, 227] on button "Next" at bounding box center [280, 223] width 95 height 23
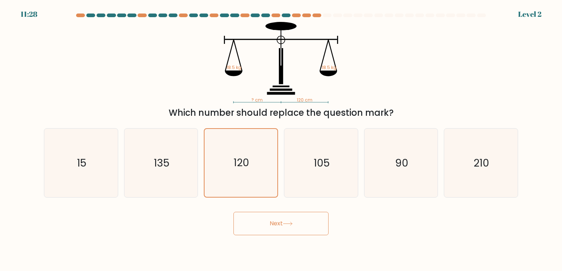
click at [268, 219] on button "Next" at bounding box center [280, 223] width 95 height 23
click at [231, 154] on icon "120" at bounding box center [241, 163] width 68 height 68
click at [281, 139] on input "c. 120" at bounding box center [281, 138] width 0 height 4
click at [272, 224] on button "Next" at bounding box center [280, 223] width 95 height 23
click at [313, 172] on icon "105" at bounding box center [320, 163] width 69 height 69
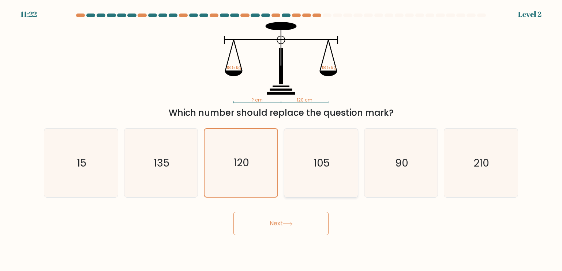
click at [281, 139] on input "d. 105" at bounding box center [281, 138] width 0 height 4
radio input "true"
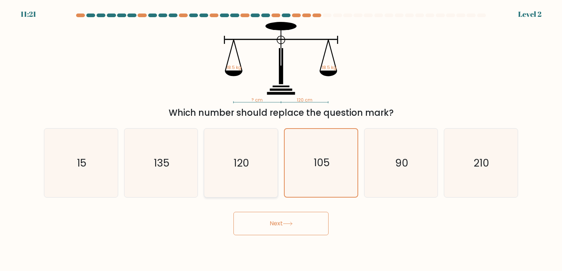
click at [259, 171] on icon "120" at bounding box center [240, 163] width 69 height 69
click at [281, 139] on input "c. 120" at bounding box center [281, 138] width 0 height 4
radio input "true"
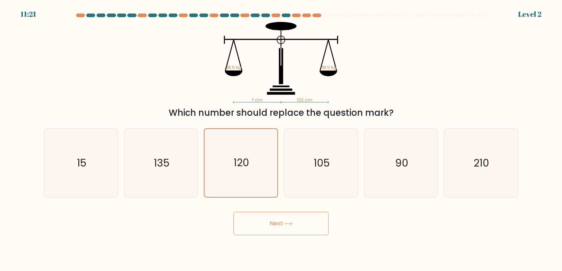
click at [271, 221] on button "Next" at bounding box center [280, 223] width 95 height 23
click at [377, 86] on icon "? cm 120 cm 18.5 kg 18.5 kg" at bounding box center [280, 63] width 219 height 82
click at [186, 165] on icon "135" at bounding box center [161, 163] width 69 height 69
click at [281, 139] on input "b. 135" at bounding box center [281, 138] width 0 height 4
radio input "true"
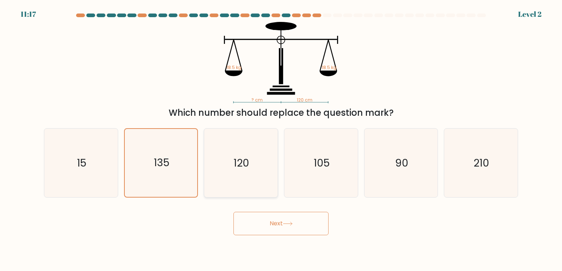
click at [245, 167] on text "120" at bounding box center [242, 162] width 16 height 15
click at [281, 139] on input "c. 120" at bounding box center [281, 138] width 0 height 4
radio input "true"
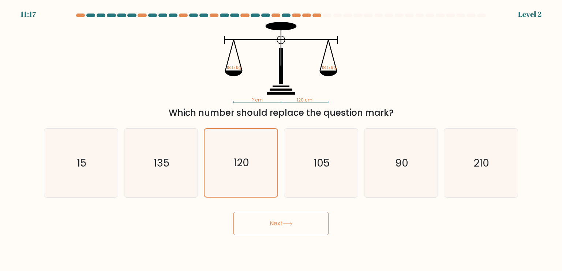
click at [267, 218] on button "Next" at bounding box center [280, 223] width 95 height 23
drag, startPoint x: 267, startPoint y: 218, endPoint x: 289, endPoint y: 219, distance: 21.7
click at [268, 218] on button "Next" at bounding box center [280, 223] width 95 height 23
click at [309, 225] on button "Next" at bounding box center [280, 223] width 95 height 23
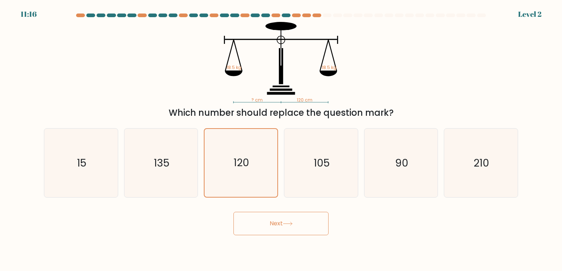
click at [309, 225] on button "Next" at bounding box center [280, 223] width 95 height 23
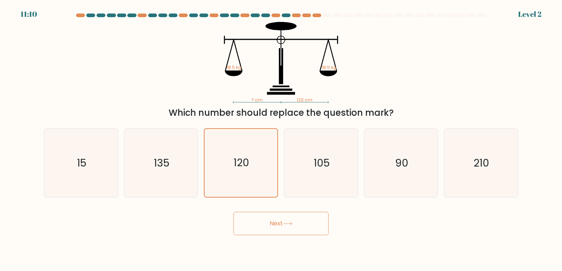
click at [269, 225] on button "Next" at bounding box center [280, 223] width 95 height 23
drag, startPoint x: 269, startPoint y: 225, endPoint x: 305, endPoint y: 186, distance: 53.1
click at [271, 223] on button "Next" at bounding box center [280, 223] width 95 height 23
click at [332, 166] on icon "105" at bounding box center [320, 163] width 69 height 69
click at [281, 139] on input "d. 105" at bounding box center [281, 138] width 0 height 4
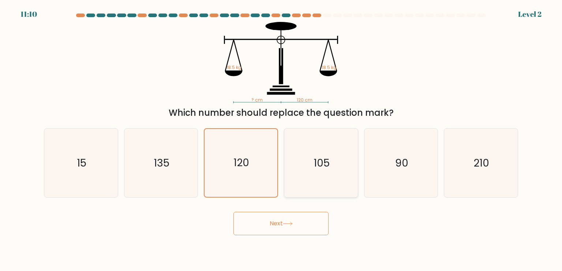
radio input "true"
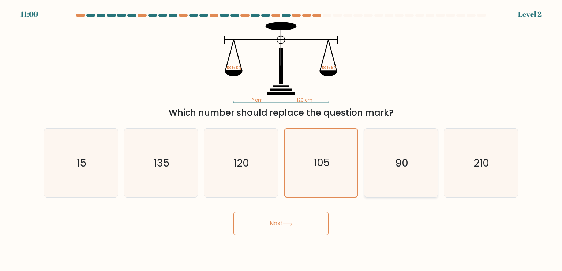
click at [423, 161] on icon "90" at bounding box center [400, 163] width 69 height 69
click at [281, 139] on input "e. 90" at bounding box center [281, 138] width 0 height 4
radio input "true"
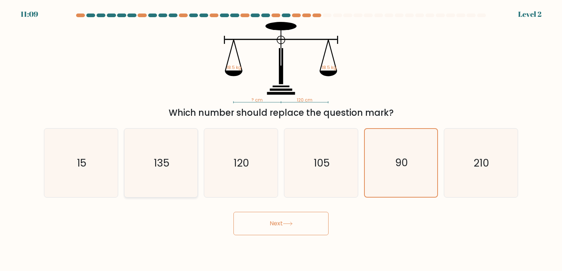
click at [152, 161] on icon "135" at bounding box center [161, 163] width 69 height 69
click at [281, 139] on input "b. 135" at bounding box center [281, 138] width 0 height 4
radio input "true"
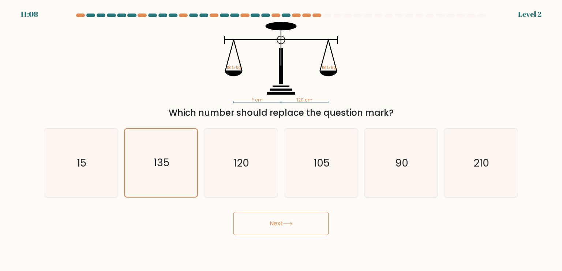
click at [264, 222] on button "Next" at bounding box center [280, 223] width 95 height 23
click at [255, 171] on icon "120" at bounding box center [240, 163] width 69 height 69
click at [281, 139] on input "c. 120" at bounding box center [281, 138] width 0 height 4
radio input "true"
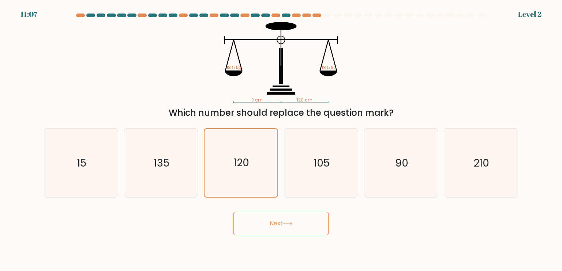
drag, startPoint x: 284, startPoint y: 210, endPoint x: 288, endPoint y: 221, distance: 12.2
click at [288, 219] on div "Next" at bounding box center [281, 221] width 483 height 29
click at [289, 221] on button "Next" at bounding box center [280, 223] width 95 height 23
click at [290, 221] on button "Next" at bounding box center [280, 223] width 95 height 23
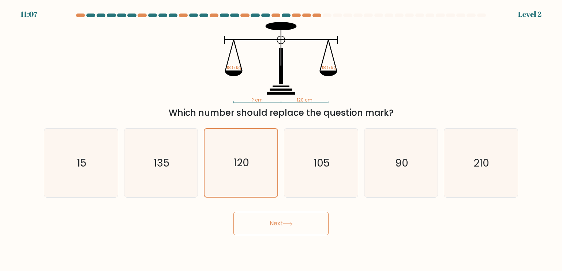
click at [290, 221] on button "Next" at bounding box center [280, 223] width 95 height 23
click at [289, 221] on button "Next" at bounding box center [280, 223] width 95 height 23
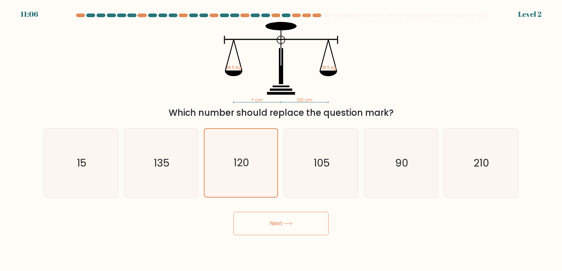
click at [289, 221] on button "Next" at bounding box center [280, 223] width 95 height 23
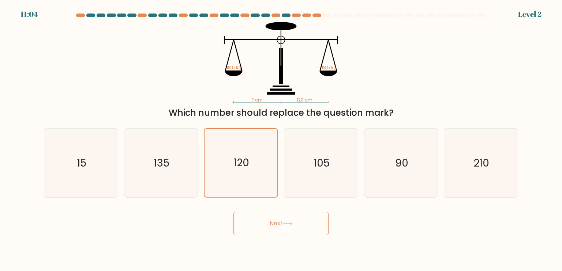
click at [289, 221] on button "Next" at bounding box center [280, 223] width 95 height 23
click at [288, 221] on button "Next" at bounding box center [280, 223] width 95 height 23
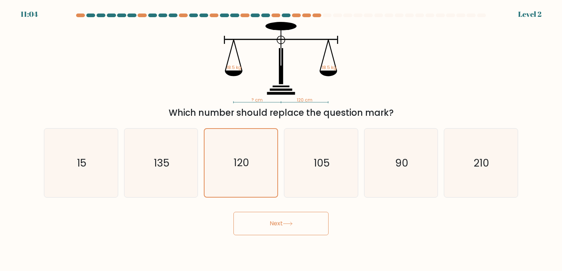
click at [288, 221] on button "Next" at bounding box center [280, 223] width 95 height 23
drag, startPoint x: 262, startPoint y: 197, endPoint x: 254, endPoint y: 180, distance: 19.0
click at [262, 196] on icon "120" at bounding box center [241, 163] width 68 height 68
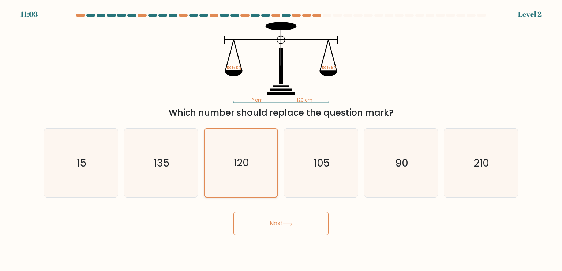
click at [281, 139] on input "c. 120" at bounding box center [281, 138] width 0 height 4
click at [251, 178] on icon "120" at bounding box center [241, 163] width 68 height 68
click at [281, 139] on input "c. 120" at bounding box center [281, 138] width 0 height 4
click at [188, 169] on icon "135" at bounding box center [161, 163] width 69 height 69
click at [281, 139] on input "b. 135" at bounding box center [281, 138] width 0 height 4
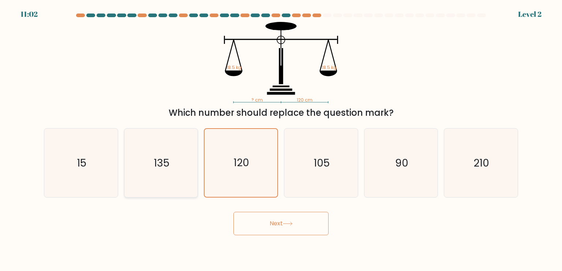
radio input "true"
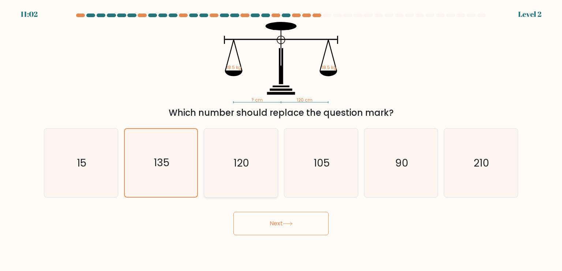
click at [237, 168] on text "120" at bounding box center [242, 162] width 16 height 15
click at [281, 139] on input "c. 120" at bounding box center [281, 138] width 0 height 4
radio input "true"
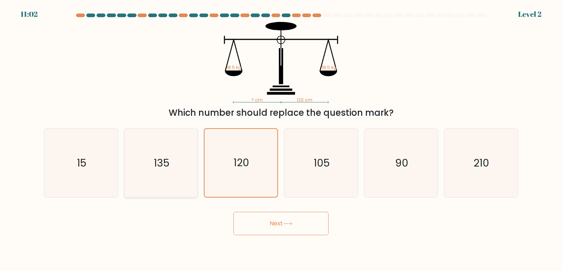
click at [186, 167] on icon "135" at bounding box center [161, 163] width 69 height 69
click at [281, 139] on input "b. 135" at bounding box center [281, 138] width 0 height 4
radio input "true"
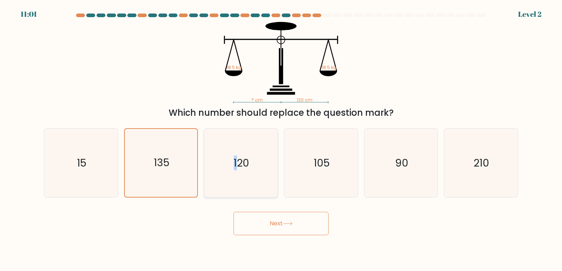
click at [236, 168] on text "120" at bounding box center [242, 162] width 16 height 15
click at [253, 190] on icon "120" at bounding box center [240, 163] width 69 height 69
click at [281, 139] on input "c. 120" at bounding box center [281, 138] width 0 height 4
radio input "true"
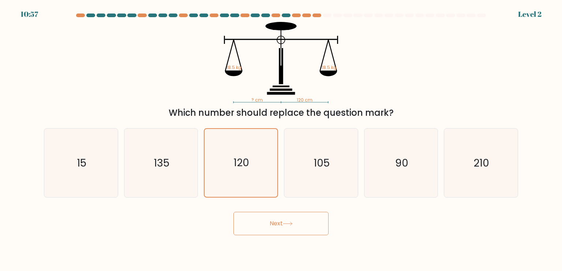
click at [275, 219] on button "Next" at bounding box center [280, 223] width 95 height 23
click at [274, 219] on button "Next" at bounding box center [280, 223] width 95 height 23
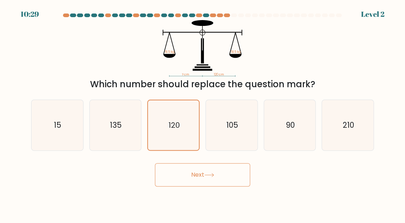
click at [203, 170] on button "Next" at bounding box center [202, 174] width 95 height 23
drag, startPoint x: 202, startPoint y: 170, endPoint x: 212, endPoint y: 175, distance: 11.3
click at [203, 170] on button "Next" at bounding box center [202, 174] width 95 height 23
click at [213, 176] on icon at bounding box center [209, 175] width 10 height 4
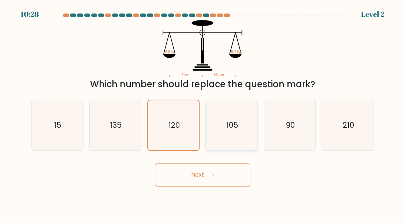
click at [241, 125] on icon "105" at bounding box center [231, 125] width 50 height 50
click at [203, 114] on input "d. 105" at bounding box center [202, 113] width 0 height 2
radio input "true"
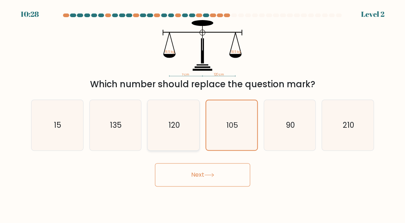
click at [172, 124] on text "120" at bounding box center [173, 125] width 11 height 11
click at [202, 114] on input "c. 120" at bounding box center [202, 113] width 0 height 2
radio input "true"
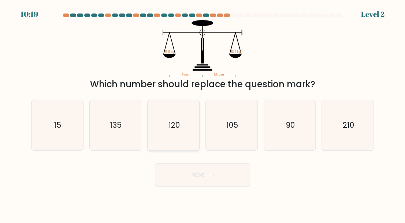
click at [186, 128] on icon "120" at bounding box center [173, 125] width 50 height 50
click at [202, 114] on input "c. 120" at bounding box center [202, 113] width 0 height 2
radio input "true"
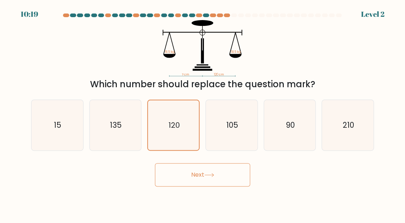
click at [204, 176] on button "Next" at bounding box center [202, 174] width 95 height 23
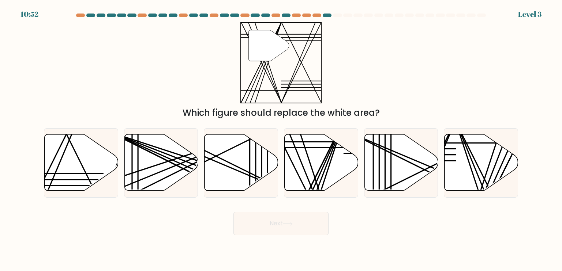
click at [259, 50] on icon at bounding box center [268, 45] width 40 height 31
click at [325, 152] on icon at bounding box center [322, 163] width 74 height 56
click at [281, 139] on input "d." at bounding box center [281, 138] width 0 height 4
radio input "true"
click at [284, 223] on button "Next" at bounding box center [280, 223] width 95 height 23
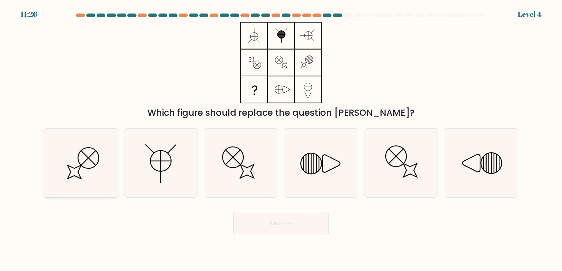
click at [95, 150] on circle at bounding box center [88, 157] width 29 height 29
click at [281, 139] on input "a." at bounding box center [281, 138] width 0 height 4
radio input "true"
click at [272, 216] on button "Next" at bounding box center [280, 223] width 95 height 23
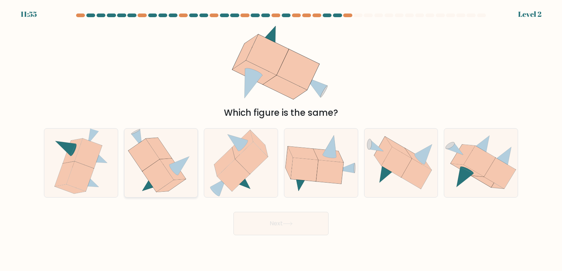
click at [155, 174] on icon at bounding box center [157, 175] width 31 height 33
click at [281, 139] on input "b." at bounding box center [281, 138] width 0 height 4
radio input "true"
drag, startPoint x: 296, startPoint y: 231, endPoint x: 285, endPoint y: 238, distance: 13.0
click at [297, 223] on button "Next" at bounding box center [280, 223] width 95 height 23
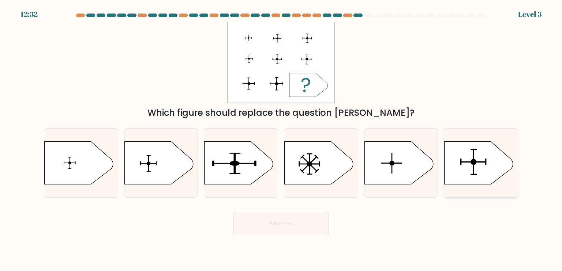
click at [404, 148] on icon at bounding box center [478, 163] width 69 height 43
click at [281, 139] on input "f." at bounding box center [281, 138] width 0 height 4
radio input "true"
click at [293, 223] on icon at bounding box center [288, 224] width 10 height 4
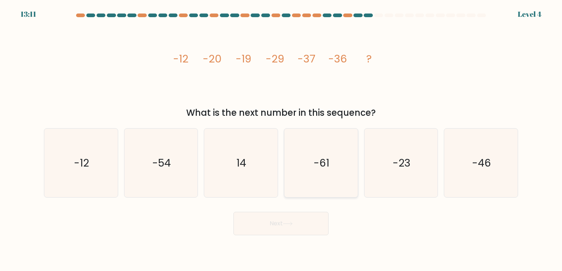
click at [342, 156] on icon "-61" at bounding box center [320, 163] width 69 height 69
click at [281, 139] on input "d. -61" at bounding box center [281, 138] width 0 height 4
radio input "true"
click at [289, 218] on button "Next" at bounding box center [280, 223] width 95 height 23
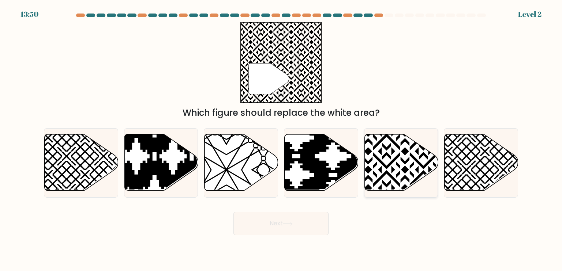
click at [376, 156] on icon at bounding box center [423, 133] width 148 height 148
click at [281, 139] on input "e." at bounding box center [281, 138] width 0 height 4
radio input "true"
click at [300, 218] on button "Next" at bounding box center [280, 223] width 95 height 23
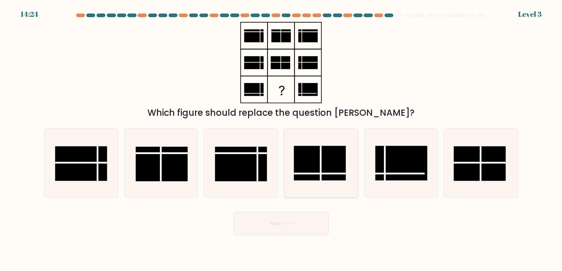
click at [324, 167] on rect at bounding box center [320, 163] width 52 height 35
click at [281, 139] on input "d." at bounding box center [281, 138] width 0 height 4
radio input "true"
click at [296, 220] on button "Next" at bounding box center [280, 223] width 95 height 23
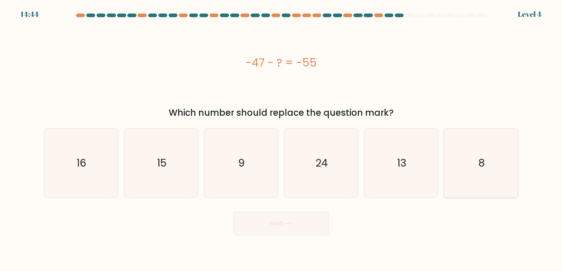
click at [404, 150] on icon "8" at bounding box center [480, 163] width 69 height 69
click at [281, 139] on input "f. 8" at bounding box center [281, 138] width 0 height 4
radio input "true"
click at [273, 219] on button "Next" at bounding box center [280, 223] width 95 height 23
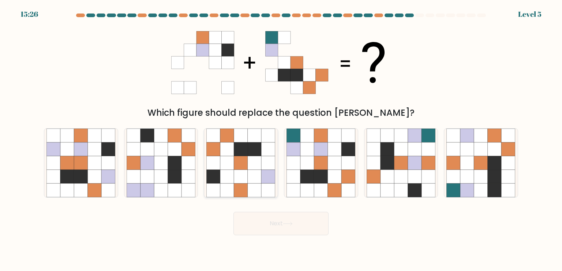
click at [241, 149] on icon at bounding box center [241, 150] width 14 height 14
click at [281, 139] on input "c." at bounding box center [281, 138] width 0 height 4
radio input "true"
click at [276, 223] on button "Next" at bounding box center [280, 223] width 95 height 23
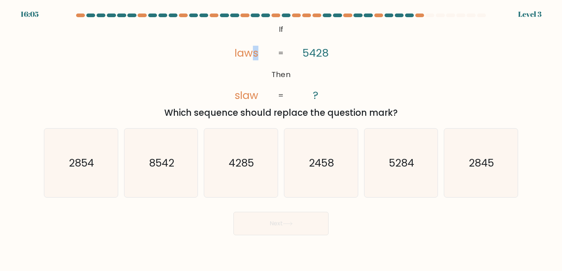
drag, startPoint x: 254, startPoint y: 50, endPoint x: 258, endPoint y: 50, distance: 4.0
click at [258, 50] on tspan "laws" at bounding box center [247, 53] width 24 height 15
click at [159, 162] on text "8542" at bounding box center [161, 162] width 25 height 15
click at [281, 139] on input "b. 8542" at bounding box center [281, 138] width 0 height 4
radio input "true"
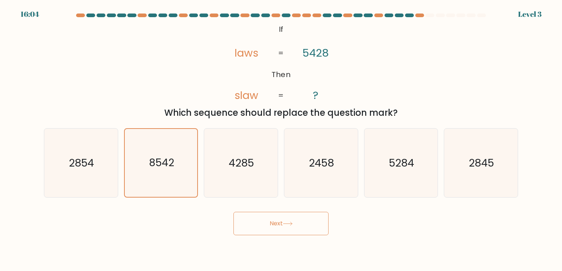
click at [286, 223] on body "16:04 Level 3 ?" at bounding box center [281, 135] width 562 height 271
click at [284, 223] on button "Next" at bounding box center [280, 223] width 95 height 23
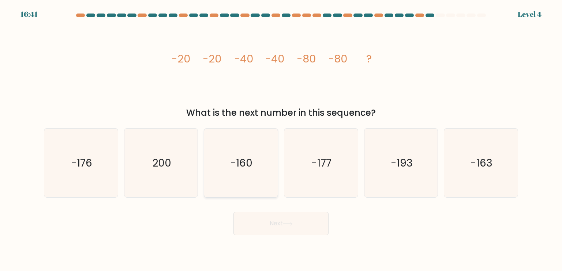
click at [244, 145] on icon "-160" at bounding box center [240, 163] width 69 height 69
click at [281, 139] on input "c. -160" at bounding box center [281, 138] width 0 height 4
radio input "true"
click at [298, 217] on button "Next" at bounding box center [280, 223] width 95 height 23
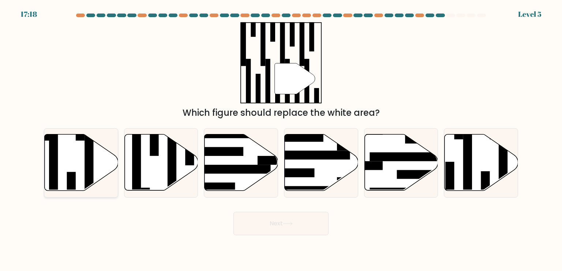
click at [97, 157] on icon at bounding box center [82, 163] width 74 height 56
click at [281, 139] on input "a." at bounding box center [281, 138] width 0 height 4
radio input "true"
click at [294, 223] on button "Next" at bounding box center [280, 223] width 95 height 23
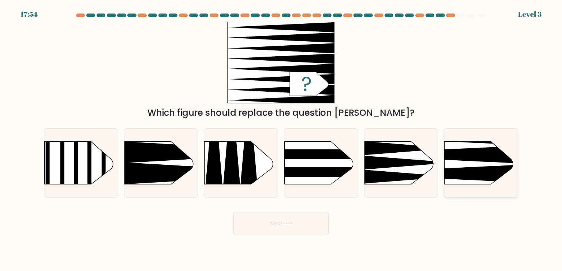
click at [404, 170] on icon at bounding box center [429, 174] width 192 height 18
click at [281, 139] on input "f." at bounding box center [281, 138] width 0 height 4
radio input "true"
click at [296, 223] on button "Next" at bounding box center [280, 223] width 95 height 23
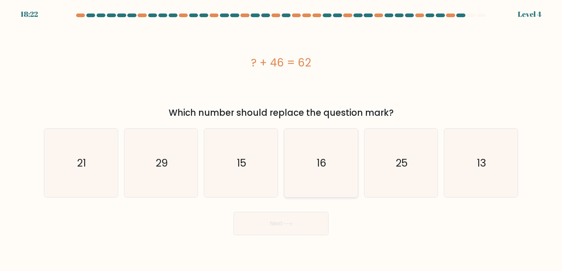
click at [319, 168] on text "16" at bounding box center [322, 162] width 10 height 15
click at [281, 139] on input "d. 16" at bounding box center [281, 138] width 0 height 4
radio input "true"
click at [307, 223] on button "Next" at bounding box center [280, 223] width 95 height 23
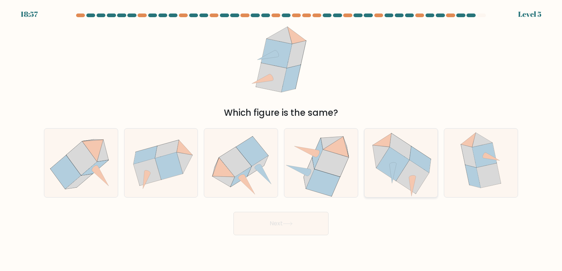
click at [404, 171] on icon at bounding box center [412, 178] width 33 height 34
click at [281, 139] on input "e." at bounding box center [281, 138] width 0 height 4
radio input "true"
click at [267, 223] on button "Next" at bounding box center [280, 223] width 95 height 23
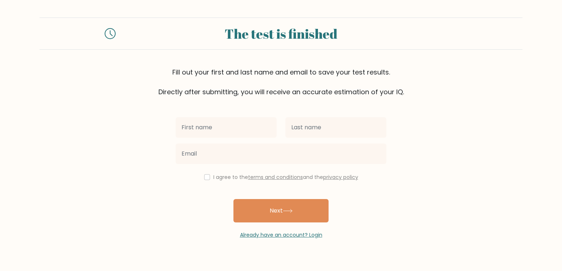
click at [219, 129] on input "text" at bounding box center [226, 127] width 101 height 20
type input "j"
type input "[PERSON_NAME]"
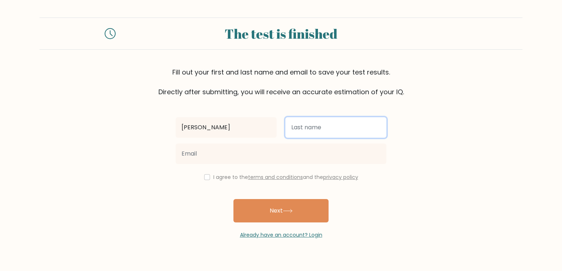
click at [298, 120] on input "text" at bounding box center [335, 127] width 101 height 20
type input "Nayve"
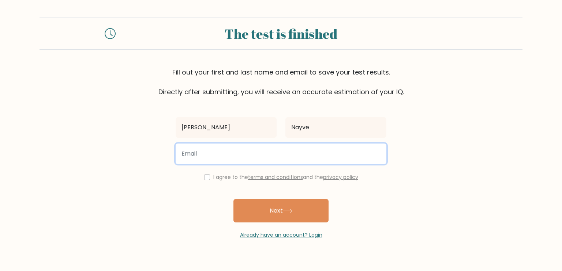
click at [237, 159] on input "email" at bounding box center [281, 154] width 211 height 20
type input "[EMAIL_ADDRESS][DOMAIN_NAME]"
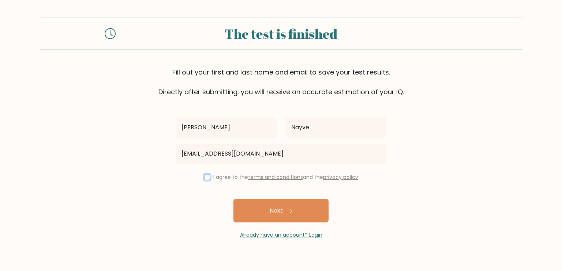
click at [204, 177] on input "checkbox" at bounding box center [207, 177] width 6 height 6
checkbox input "true"
click at [298, 207] on button "Next" at bounding box center [280, 210] width 95 height 23
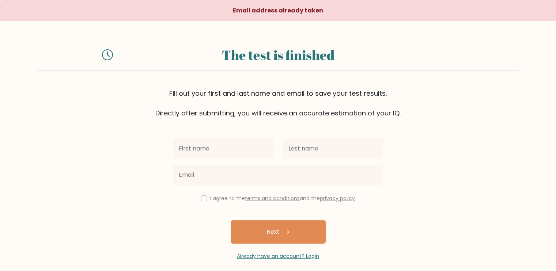
click at [221, 142] on input "text" at bounding box center [223, 149] width 101 height 20
type input "j"
click at [221, 142] on input "text" at bounding box center [223, 149] width 101 height 20
type input "[PERSON_NAME]"
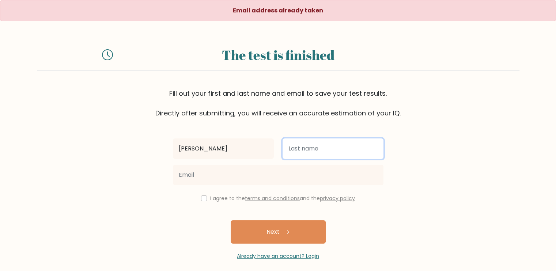
click at [315, 149] on input "text" at bounding box center [333, 149] width 101 height 20
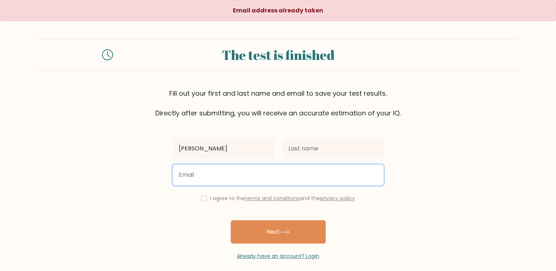
click at [281, 170] on input "email" at bounding box center [278, 175] width 211 height 20
type input "[EMAIL_ADDRESS][DOMAIN_NAME]"
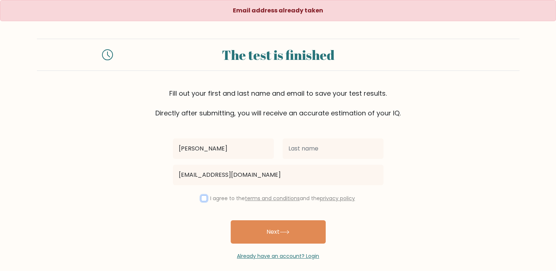
click at [202, 200] on input "checkbox" at bounding box center [204, 199] width 6 height 6
checkbox input "true"
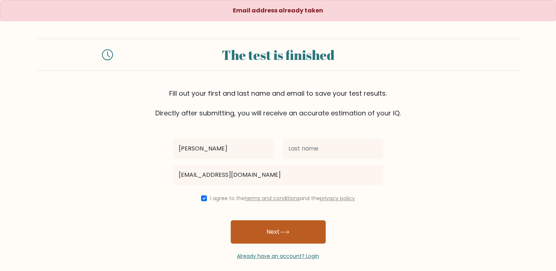
click at [260, 229] on button "Next" at bounding box center [278, 232] width 95 height 23
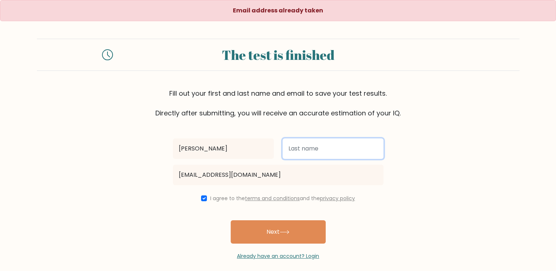
click at [301, 145] on input "text" at bounding box center [333, 149] width 101 height 20
type input "Nayve"
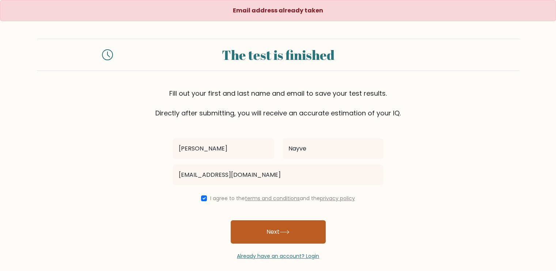
click at [284, 226] on button "Next" at bounding box center [278, 232] width 95 height 23
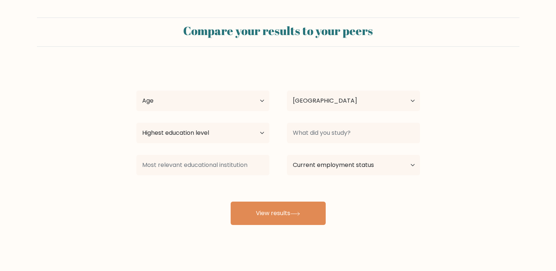
select select "PH"
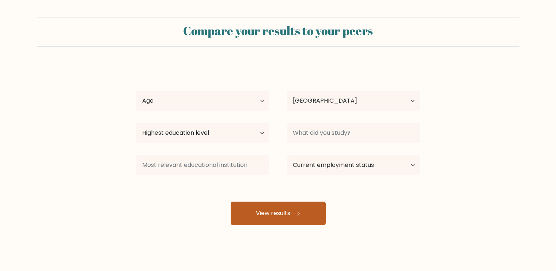
click at [270, 209] on button "View results" at bounding box center [278, 213] width 95 height 23
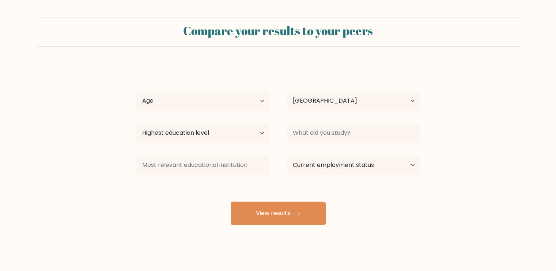
click at [168, 88] on div "Age Under [DEMOGRAPHIC_DATA] [DEMOGRAPHIC_DATA] [DEMOGRAPHIC_DATA] [DEMOGRAPHIC…" at bounding box center [203, 101] width 151 height 26
click at [177, 102] on select "Age Under 18 years old 18-24 years old 25-34 years old 35-44 years old 45-54 ye…" at bounding box center [202, 101] width 133 height 20
select select "18_24"
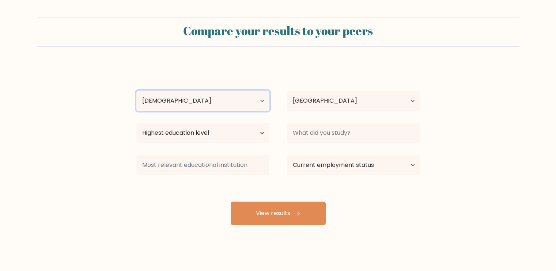
click at [136, 91] on select "Age Under 18 years old 18-24 years old 25-34 years old 35-44 years old 45-54 ye…" at bounding box center [202, 101] width 133 height 20
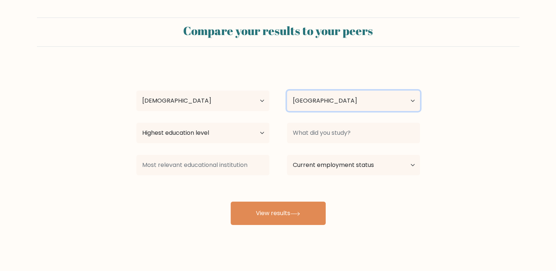
click at [339, 101] on select "Country Afghanistan Albania Algeria American Samoa Andorra Angola Anguilla Anta…" at bounding box center [353, 101] width 133 height 20
click at [312, 70] on div "Julianne Nayve Age Under 18 years old 18-24 years old 25-34 years old 35-44 yea…" at bounding box center [278, 144] width 293 height 161
click at [225, 144] on div "Highest education level No schooling Primary Lower Secondary Upper Secondary Oc…" at bounding box center [203, 133] width 151 height 26
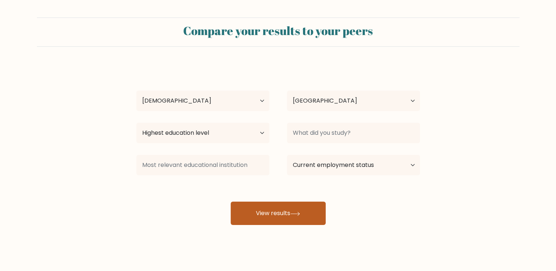
click at [264, 202] on button "View results" at bounding box center [278, 213] width 95 height 23
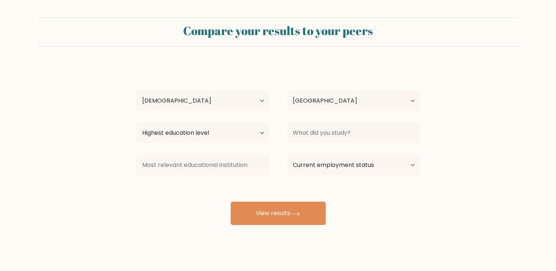
click at [219, 123] on div "Highest education level No schooling Primary Lower Secondary Upper Secondary Oc…" at bounding box center [203, 133] width 151 height 26
click at [219, 133] on select "Highest education level No schooling Primary Lower Secondary Upper Secondary Oc…" at bounding box center [202, 133] width 133 height 20
select select "upper_secondary"
click at [136, 123] on select "Highest education level No schooling Primary Lower Secondary Upper Secondary Oc…" at bounding box center [202, 133] width 133 height 20
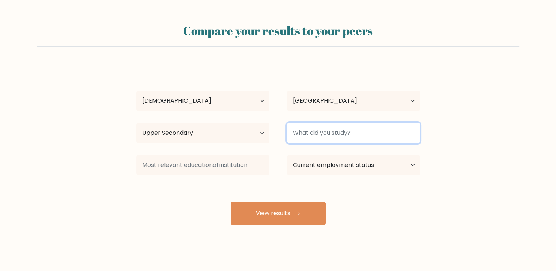
click at [358, 137] on input at bounding box center [353, 133] width 133 height 20
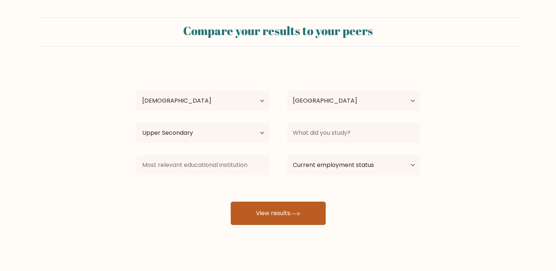
click at [296, 214] on icon at bounding box center [295, 213] width 9 height 3
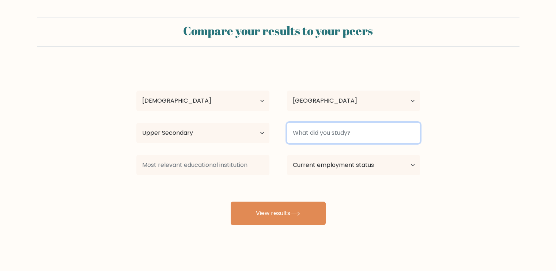
click at [335, 140] on input at bounding box center [353, 133] width 133 height 20
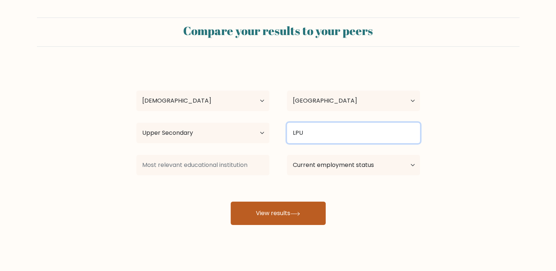
type input "LPU"
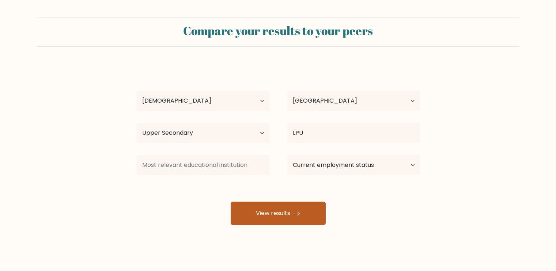
click at [266, 207] on button "View results" at bounding box center [278, 213] width 95 height 23
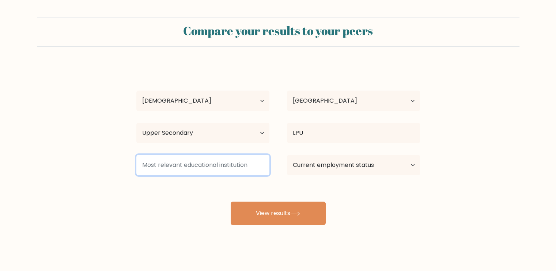
click at [225, 171] on input at bounding box center [202, 165] width 133 height 20
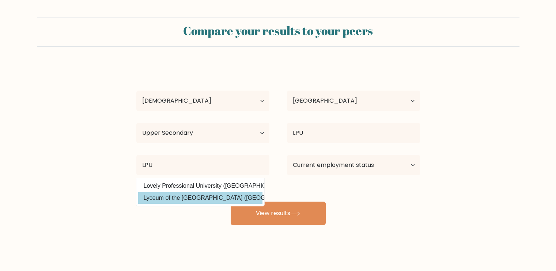
click at [206, 198] on option "Lyceum of the Philippines University (Philippines)" at bounding box center [200, 198] width 124 height 12
type input "Lyceum of the [GEOGRAPHIC_DATA]"
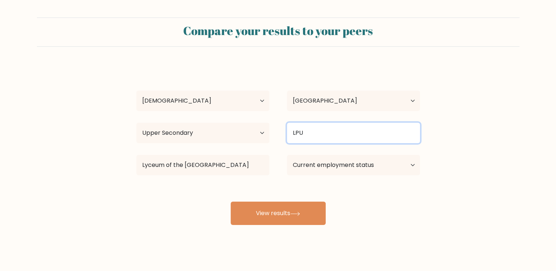
click at [332, 132] on input "LPU" at bounding box center [353, 133] width 133 height 20
type input "L"
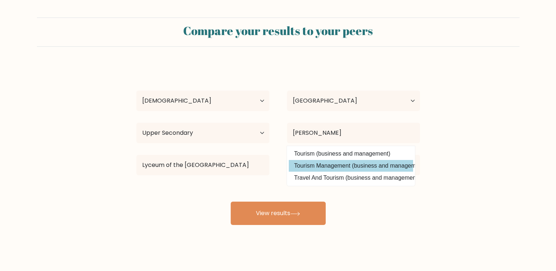
click at [333, 168] on option "Tourism Management (business and management)" at bounding box center [351, 166] width 124 height 12
type input "Tourism Management"
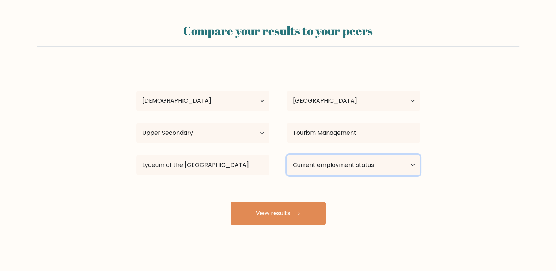
click at [333, 168] on select "Current employment status Employed Student Retired Other / prefer not to answer" at bounding box center [353, 165] width 133 height 20
select select "other"
click at [287, 155] on select "Current employment status Employed Student Retired Other / prefer not to answer" at bounding box center [353, 165] width 133 height 20
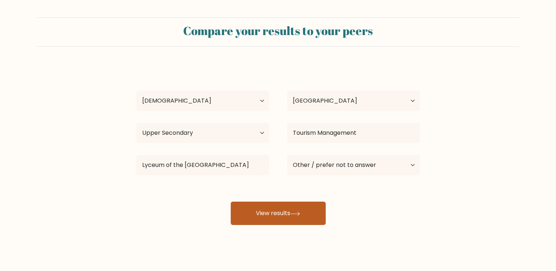
click at [318, 213] on button "View results" at bounding box center [278, 213] width 95 height 23
